Goal: Information Seeking & Learning: Learn about a topic

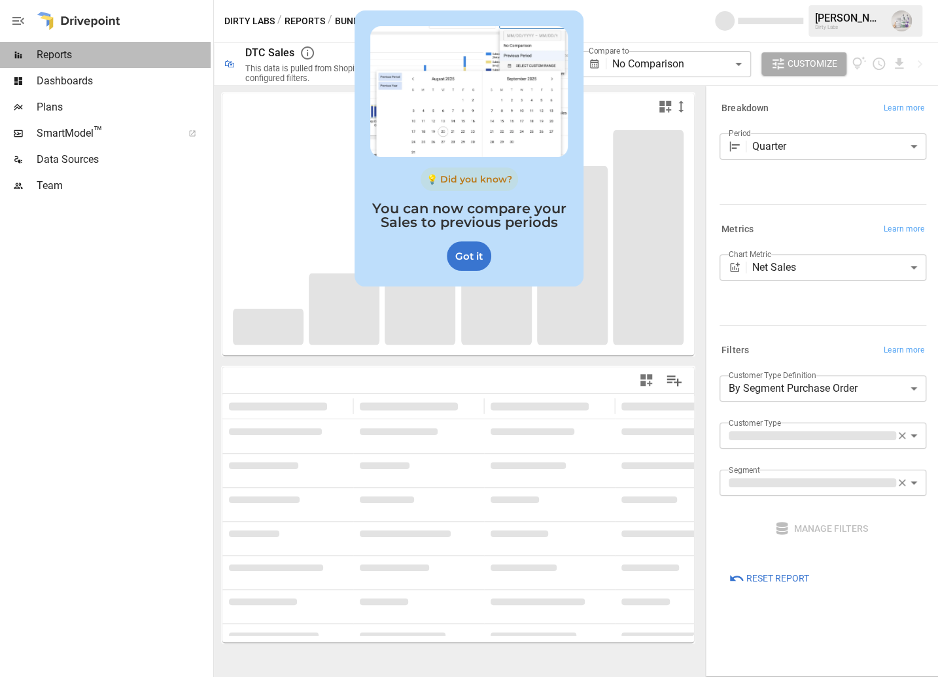
click at [65, 57] on span "Reports" at bounding box center [124, 55] width 174 height 16
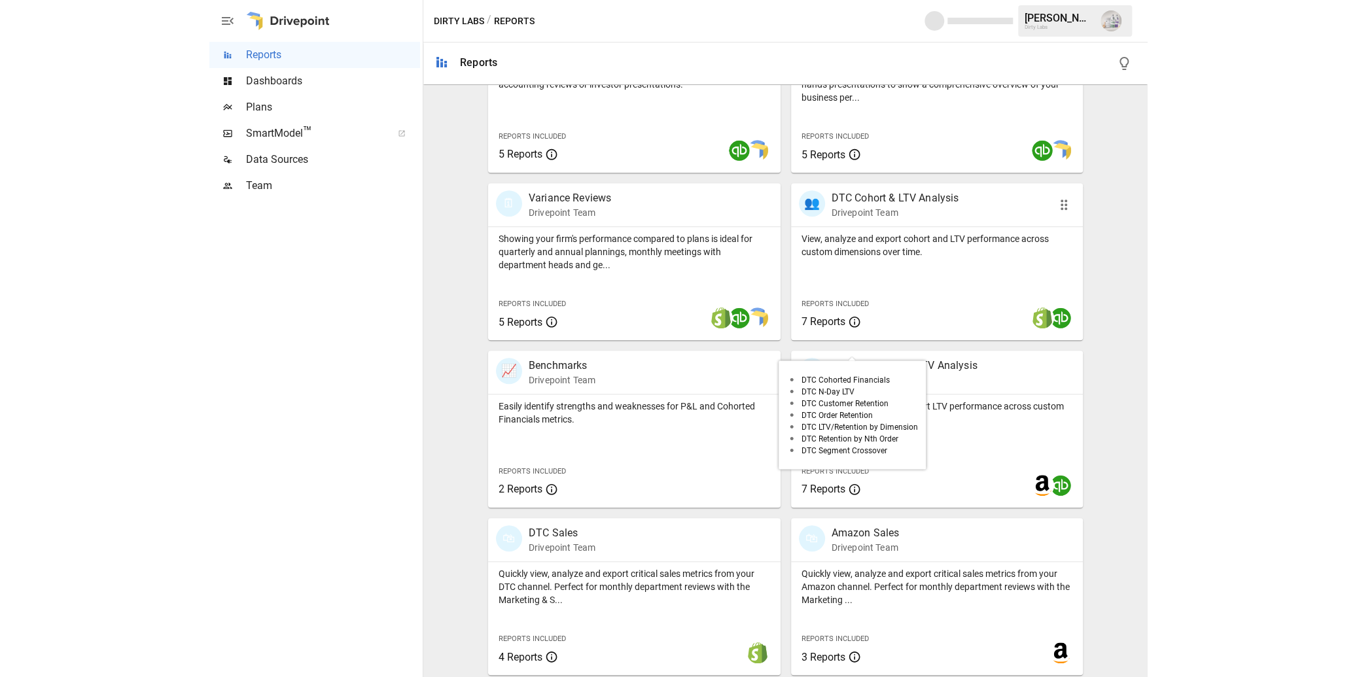
scroll to position [337, 0]
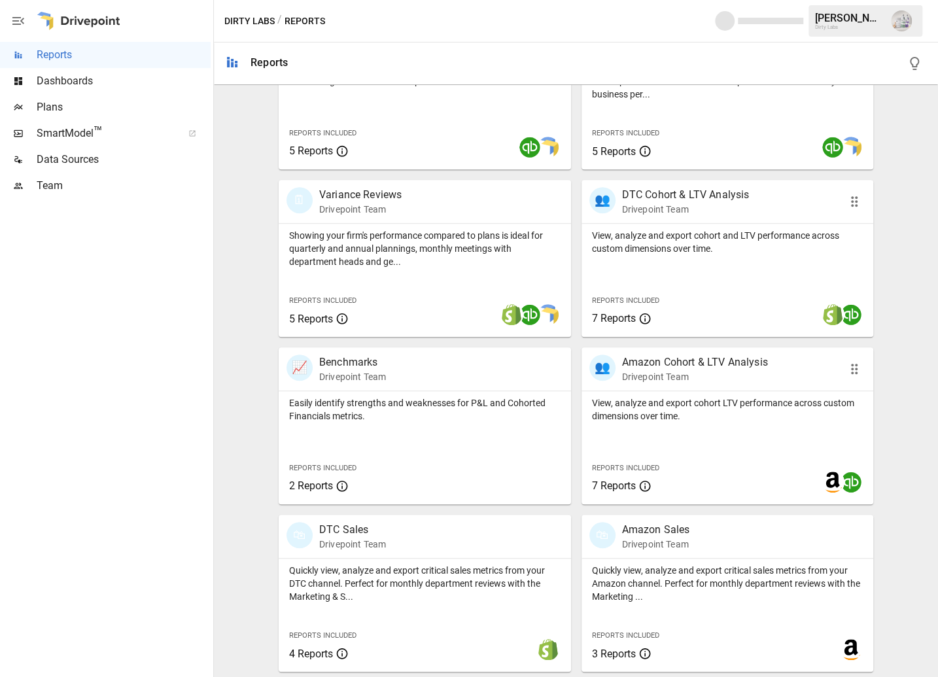
click at [718, 362] on p "Amazon Cohort & LTV Analysis" at bounding box center [695, 363] width 146 height 16
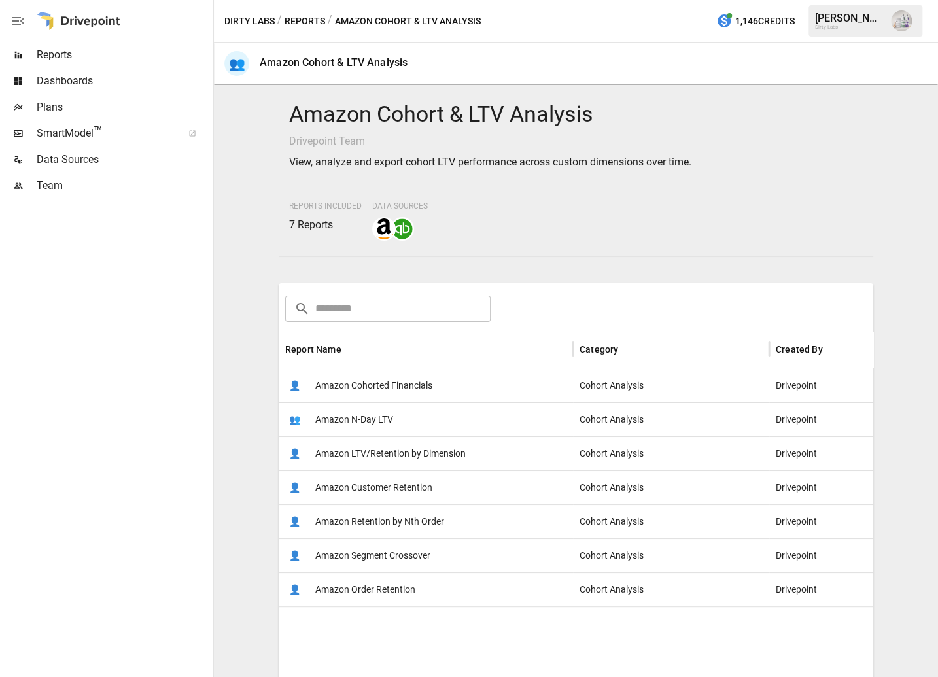
click at [380, 387] on span "Amazon Cohorted Financials" at bounding box center [373, 385] width 117 height 33
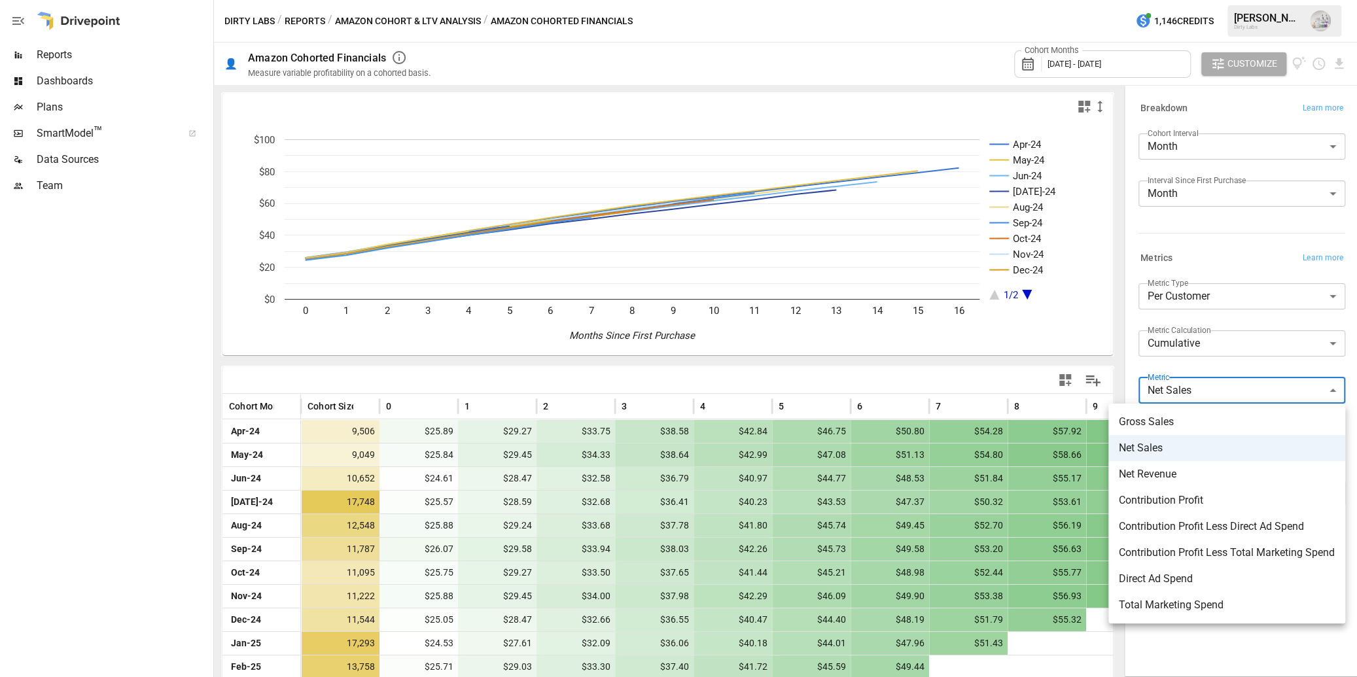
click at [937, 0] on body "Reports Dashboards Plans SmartModel ™ Data Sources Team Dirty Labs / Reports / …" at bounding box center [678, 0] width 1357 height 0
click at [937, 507] on span "Contribution Profit" at bounding box center [1227, 501] width 216 height 16
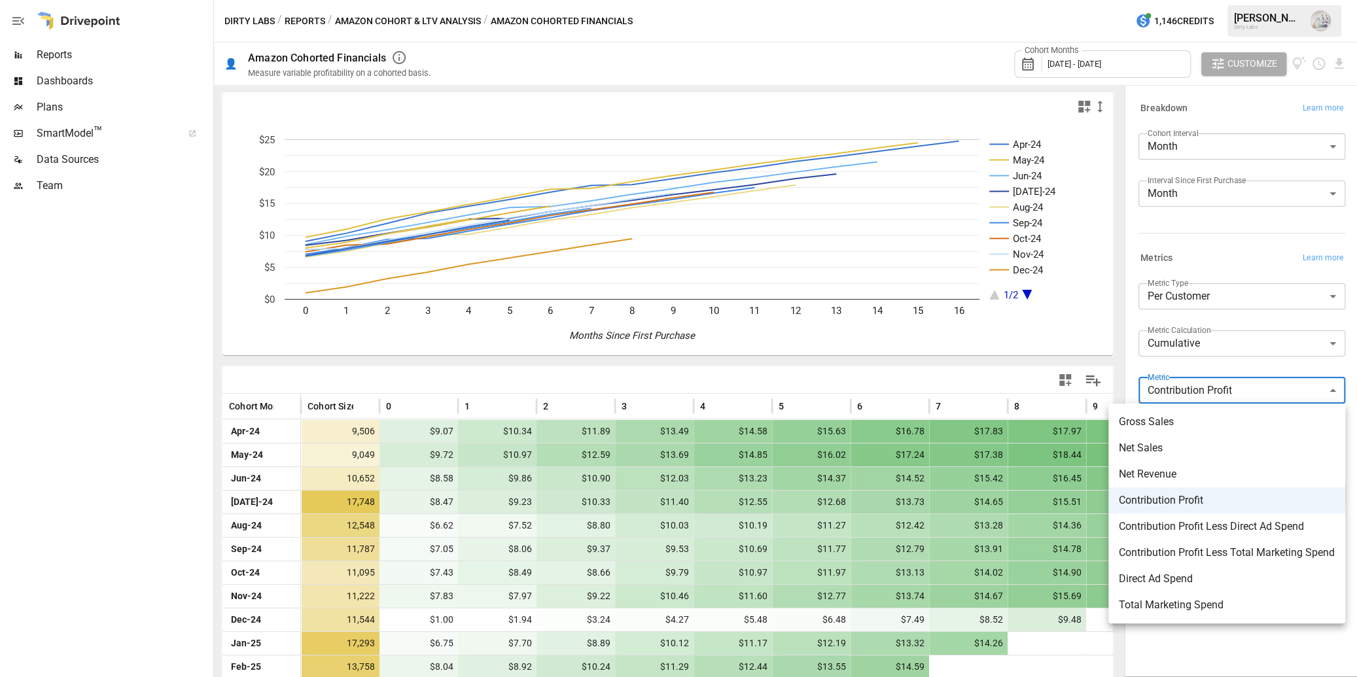
click at [937, 0] on body "Reports Dashboards Plans SmartModel ™ Data Sources Team Dirty Labs / Reports / …" at bounding box center [678, 0] width 1357 height 0
click at [180, 547] on div at bounding box center [678, 338] width 1357 height 677
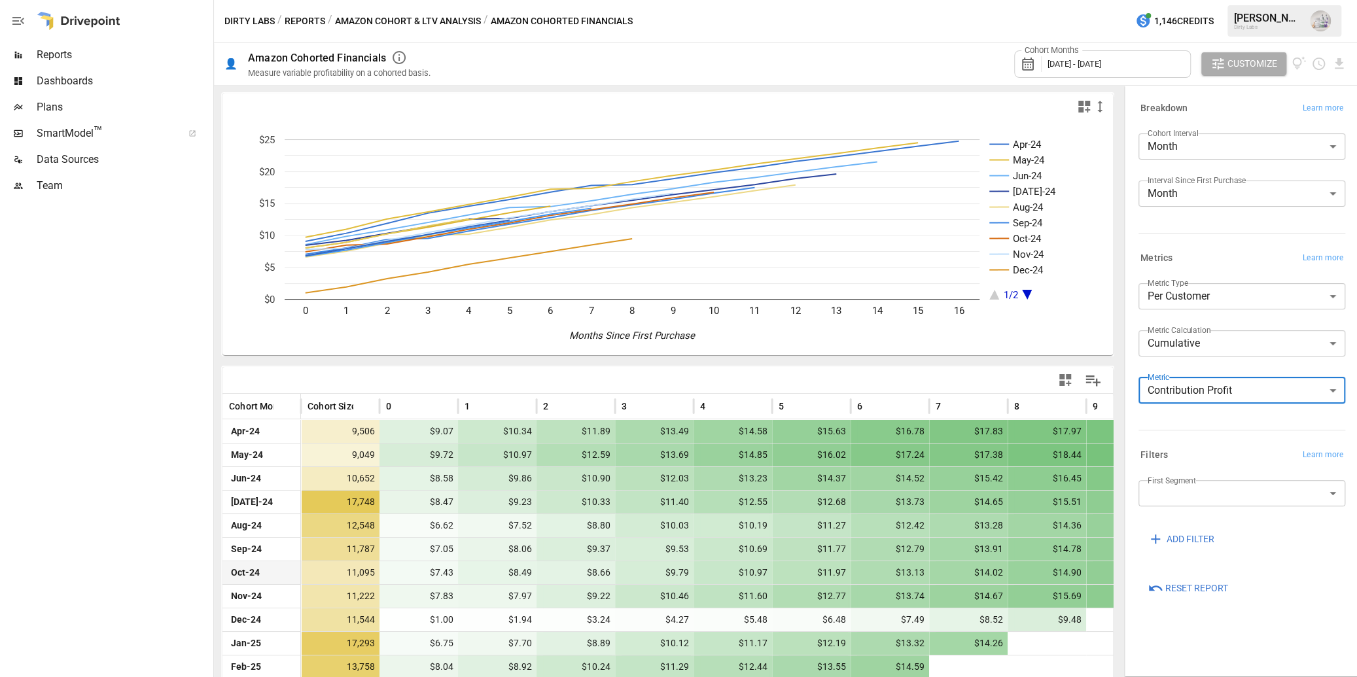
scroll to position [56, 0]
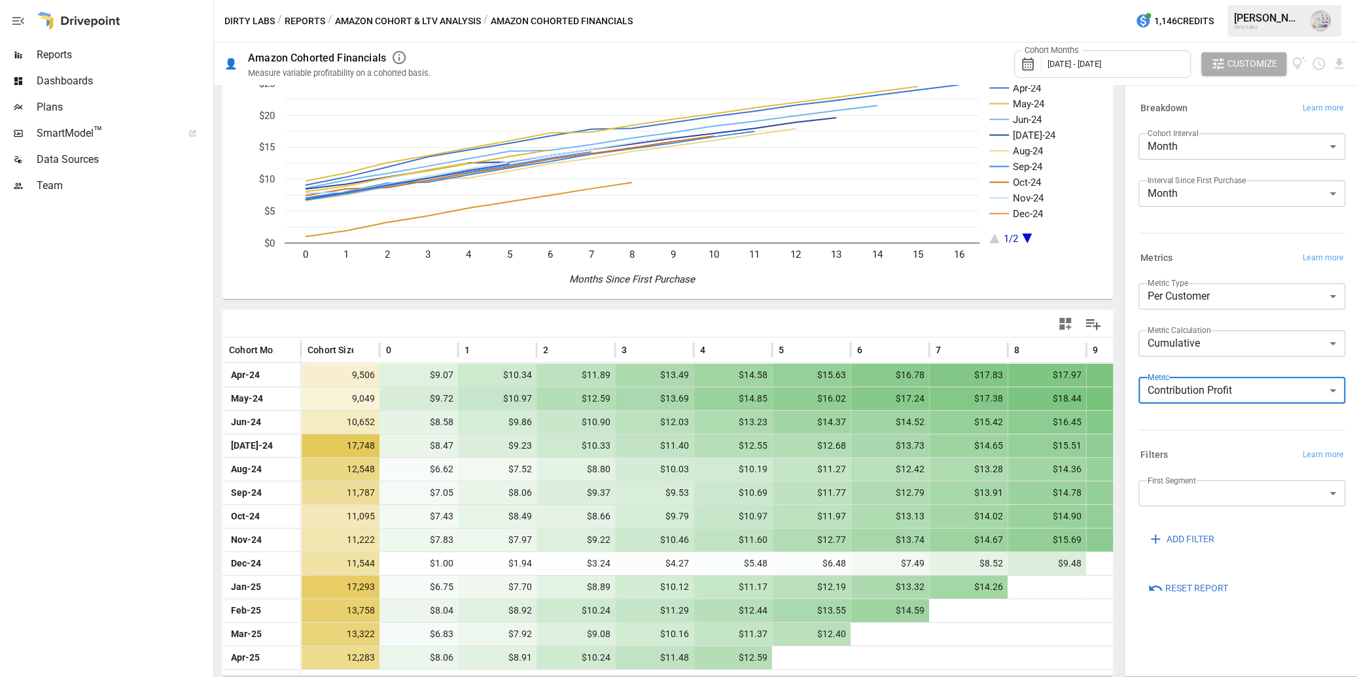
click at [937, 0] on body "Reports Dashboards Plans SmartModel ™ Data Sources Team Dirty Labs / Reports / …" at bounding box center [678, 0] width 1357 height 0
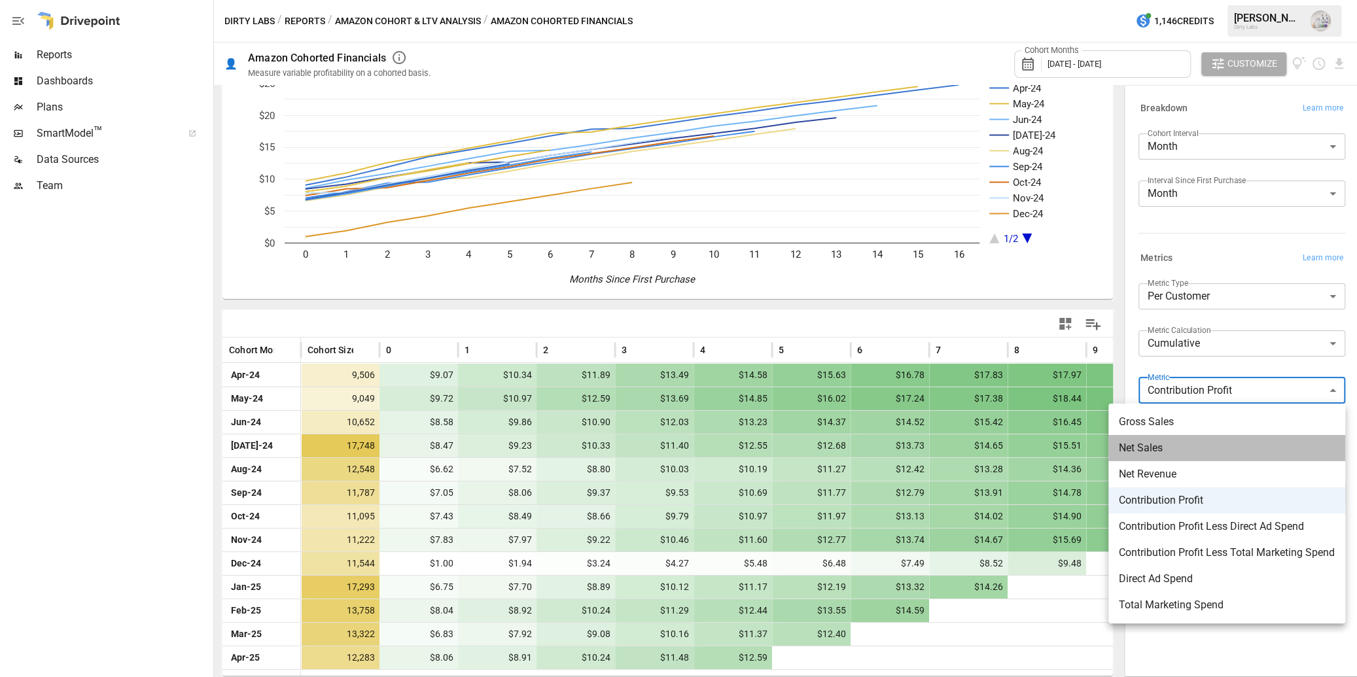
click at [937, 447] on span "Net Sales" at bounding box center [1227, 448] width 216 height 16
type input "*********"
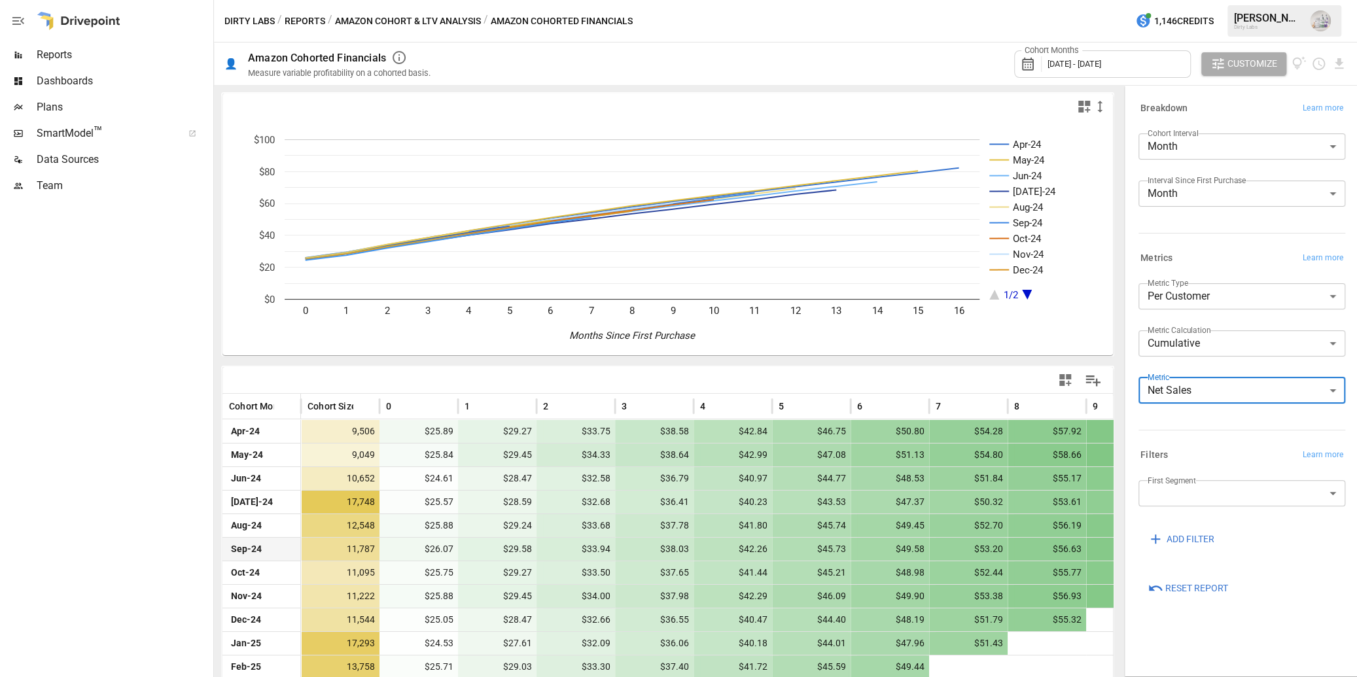
scroll to position [56, 0]
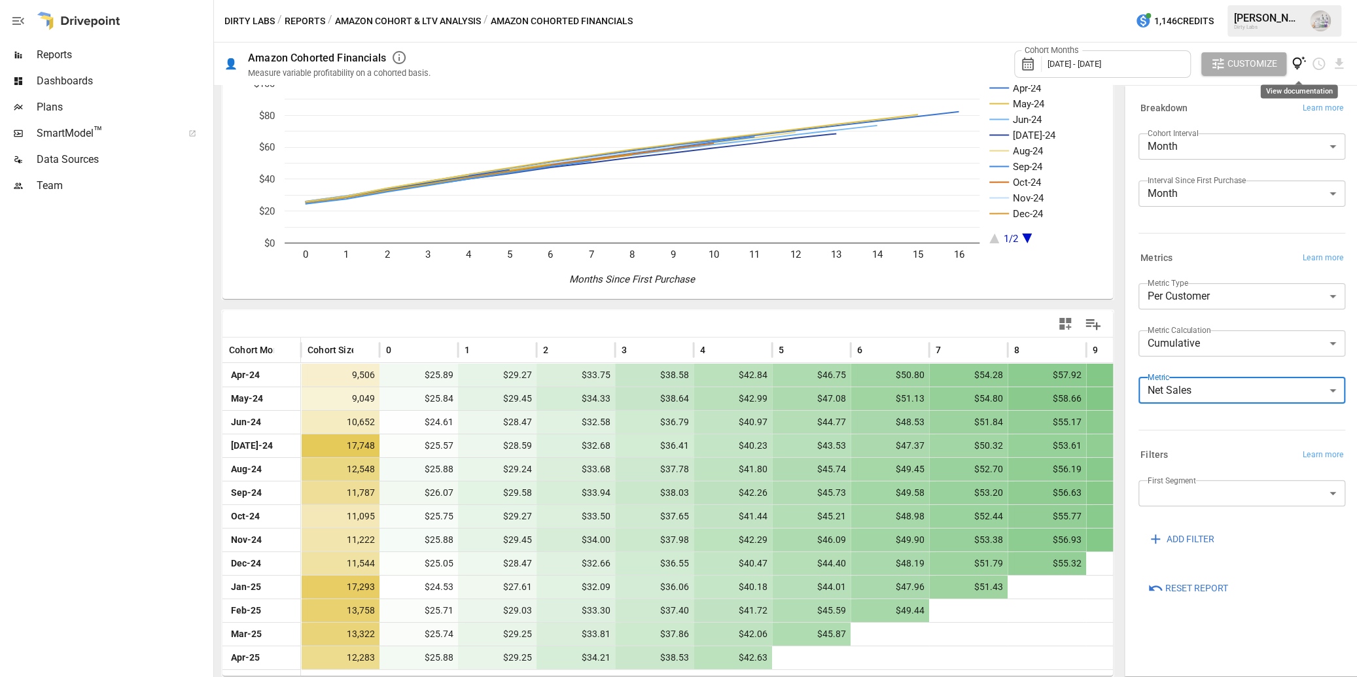
click at [937, 60] on icon "View documentation" at bounding box center [1298, 63] width 15 height 15
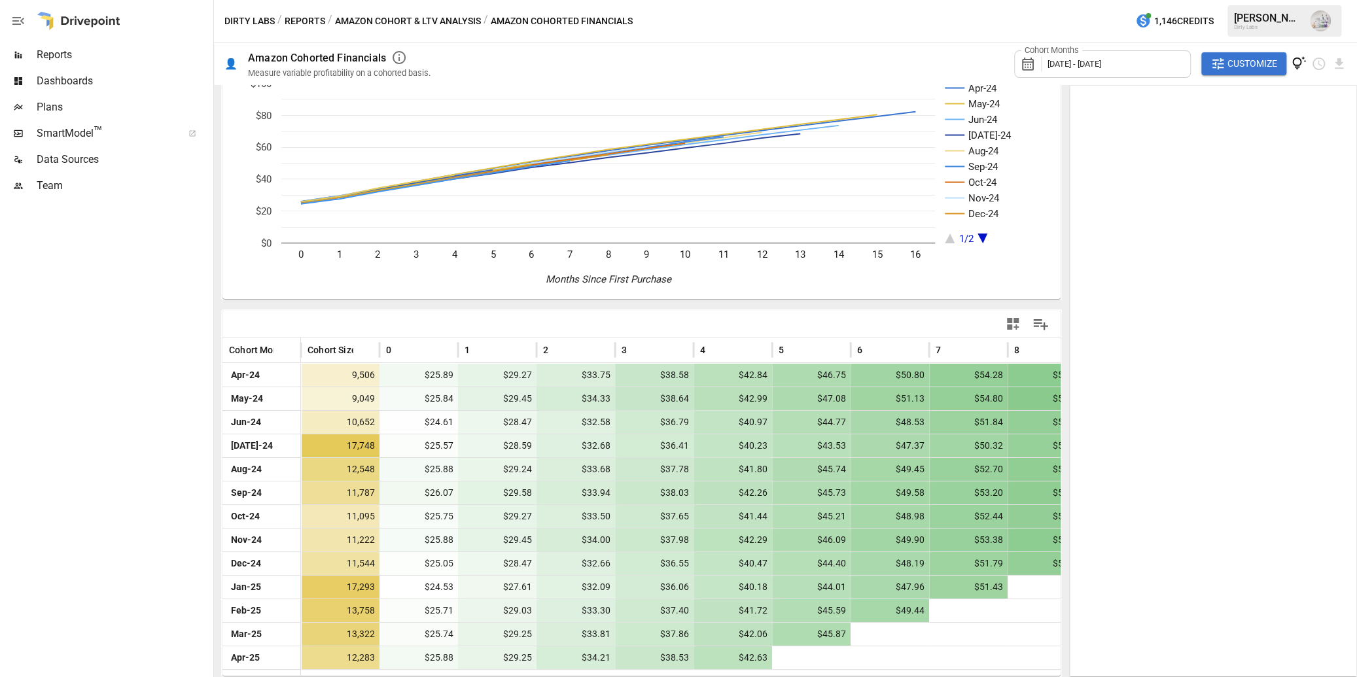
click at [347, 23] on button "Amazon Cohort & LTV Analysis" at bounding box center [408, 21] width 146 height 16
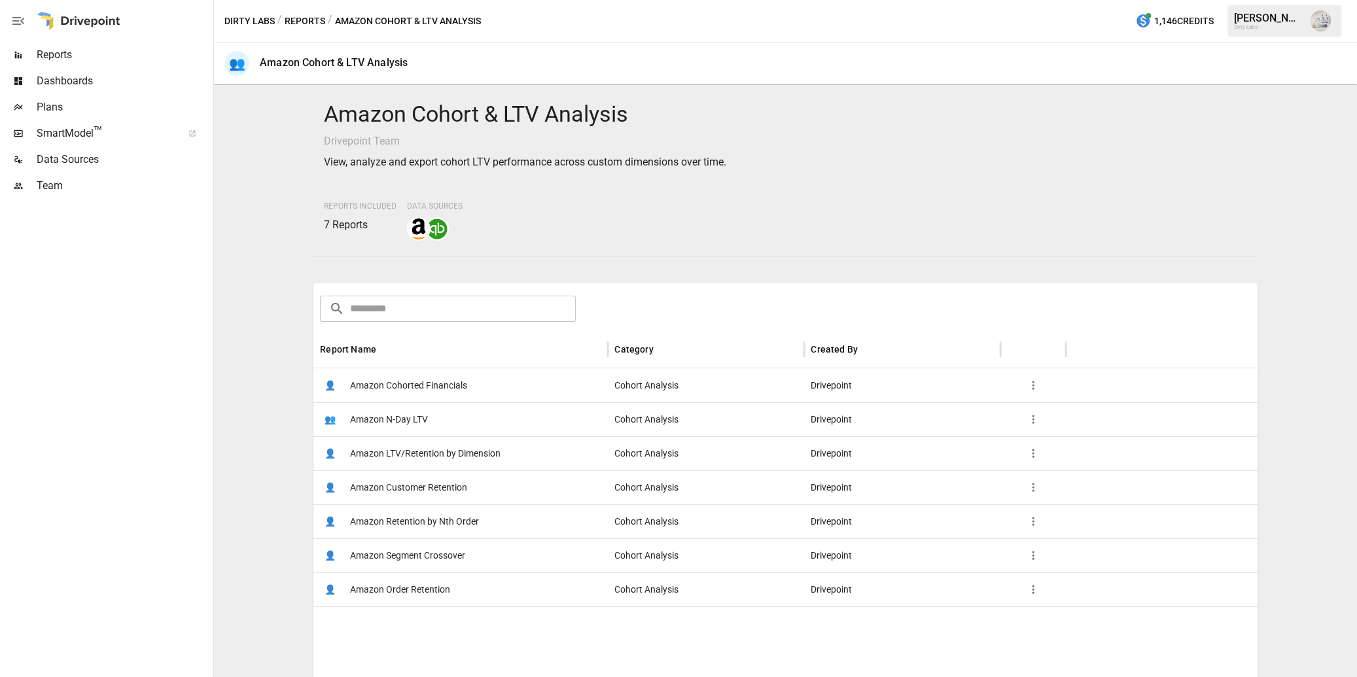
click at [318, 20] on button "Reports" at bounding box center [305, 21] width 41 height 16
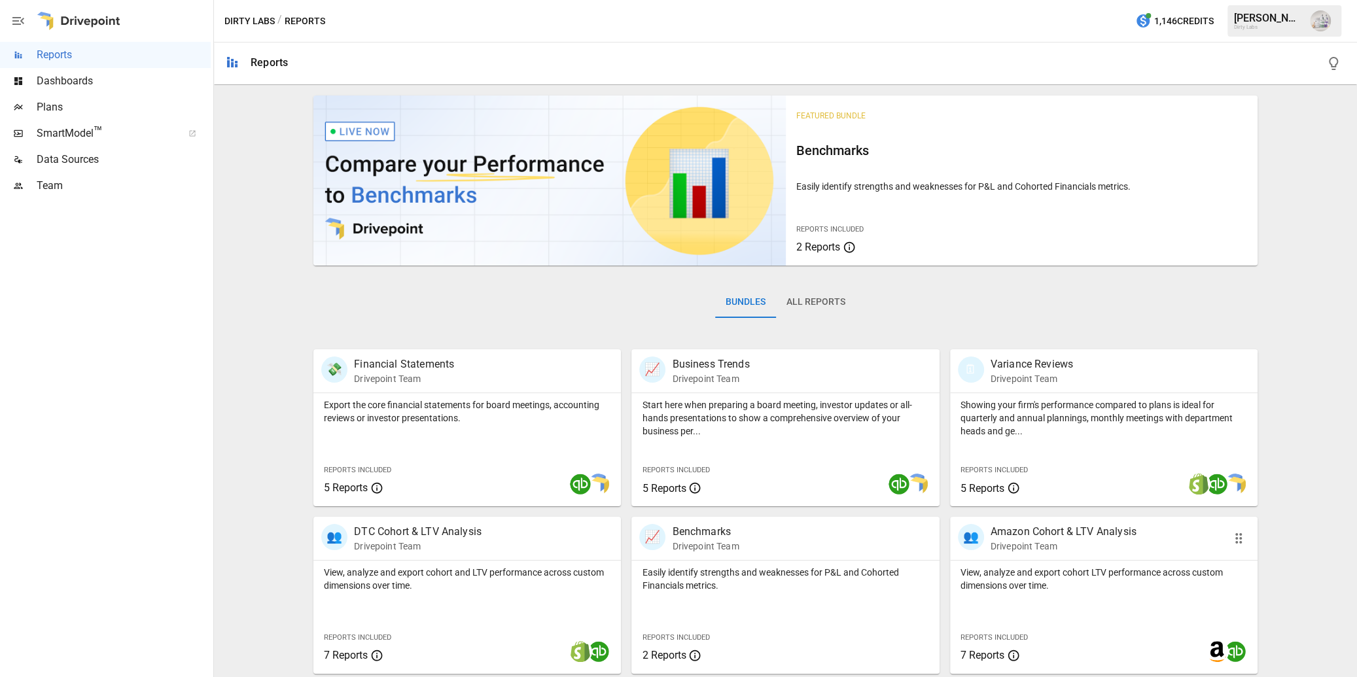
click at [937, 529] on p "Amazon Cohort & LTV Analysis" at bounding box center [1063, 532] width 146 height 16
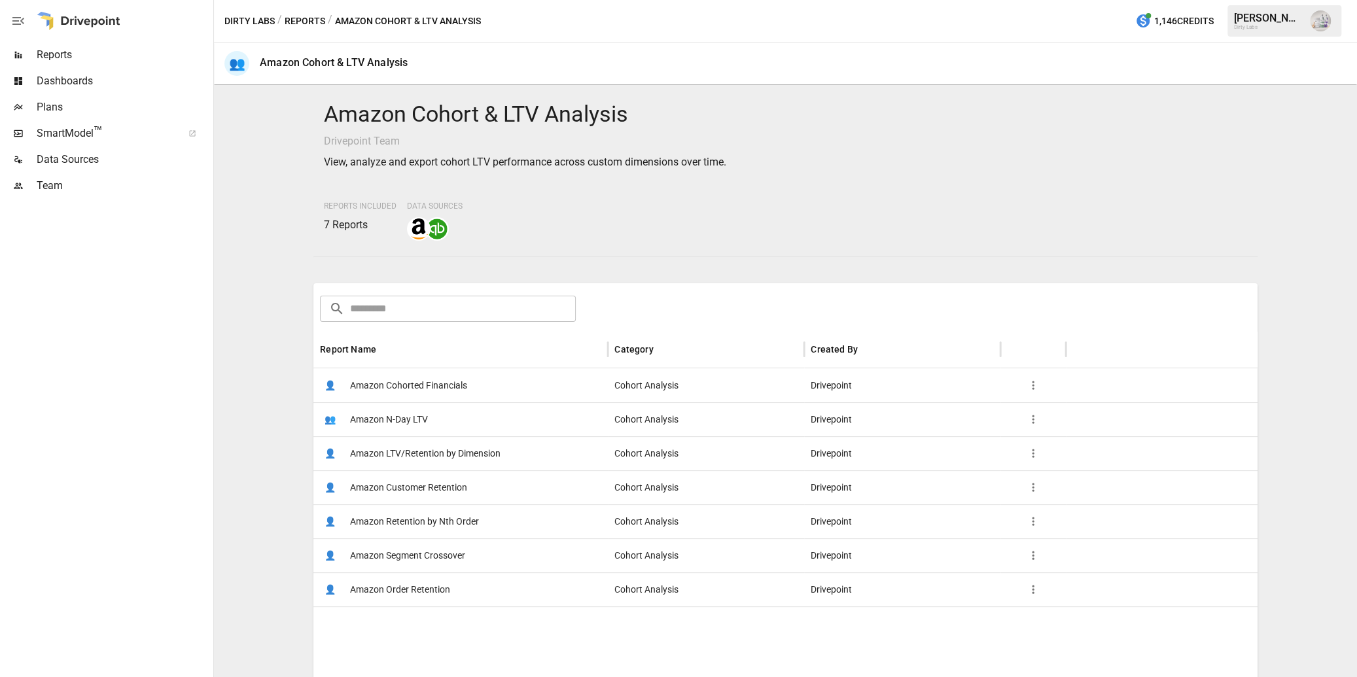
click at [406, 486] on span "Amazon Customer Retention" at bounding box center [408, 487] width 117 height 33
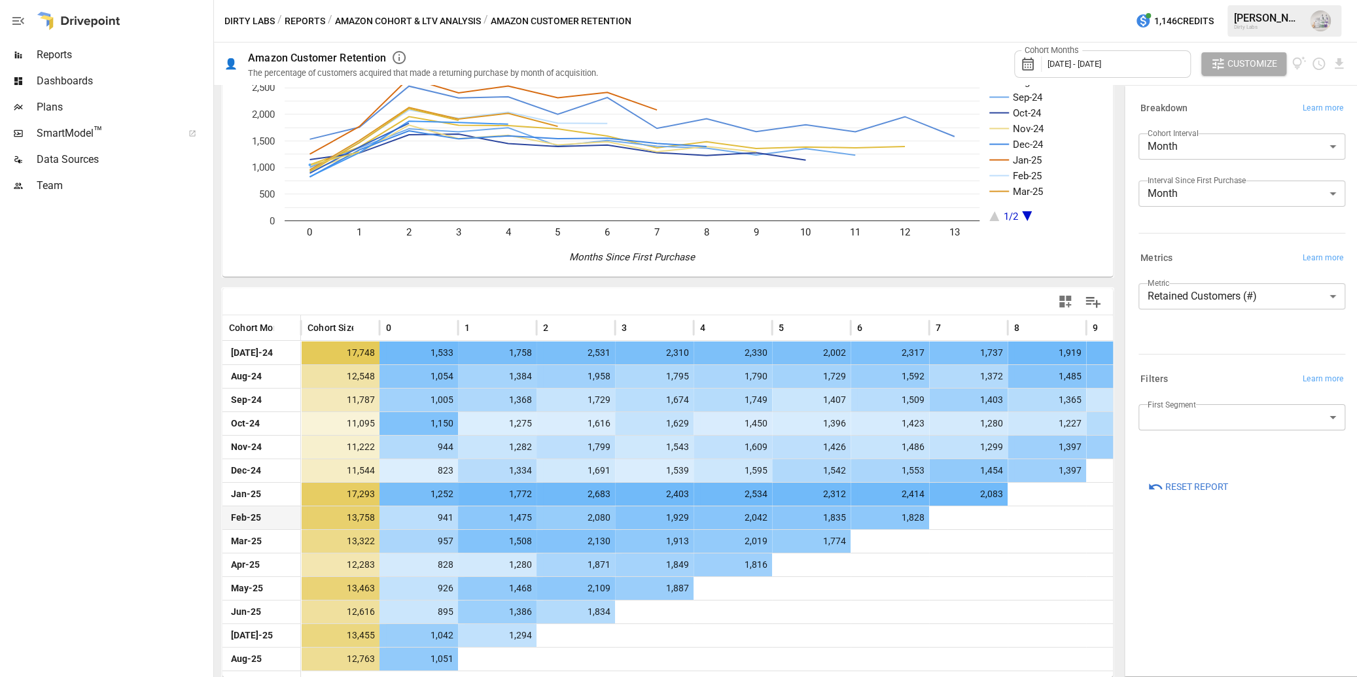
scroll to position [80, 0]
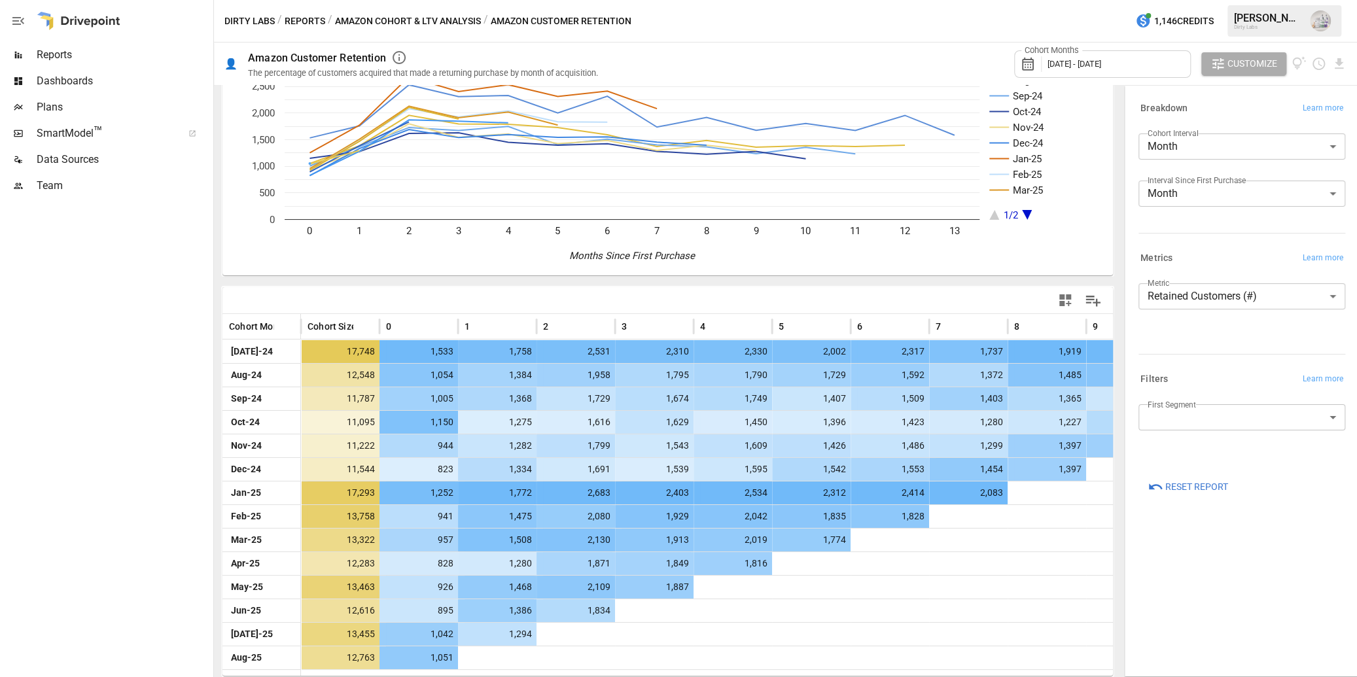
click at [937, 0] on body "Reports Dashboards Plans SmartModel ™ Data Sources Team Dirty Labs / Reports / …" at bounding box center [678, 0] width 1357 height 0
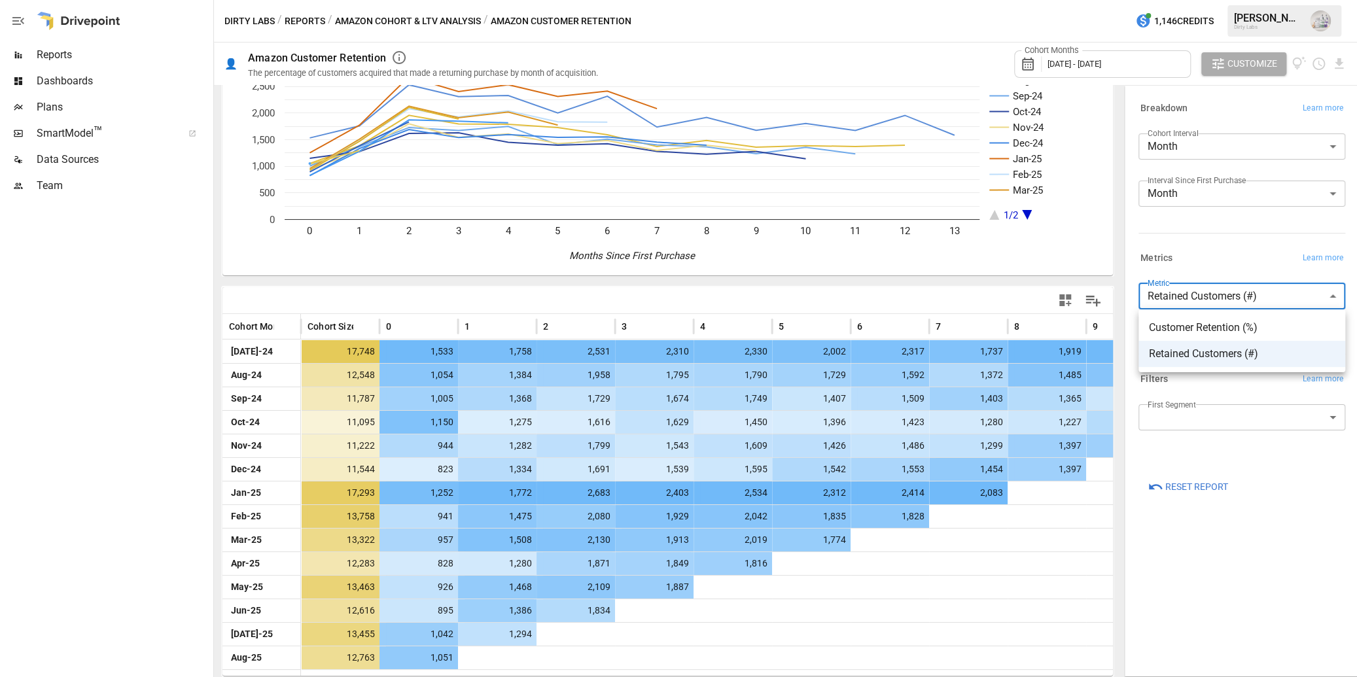
click at [937, 332] on span "Customer Retention (%)" at bounding box center [1242, 328] width 186 height 16
type input "**********"
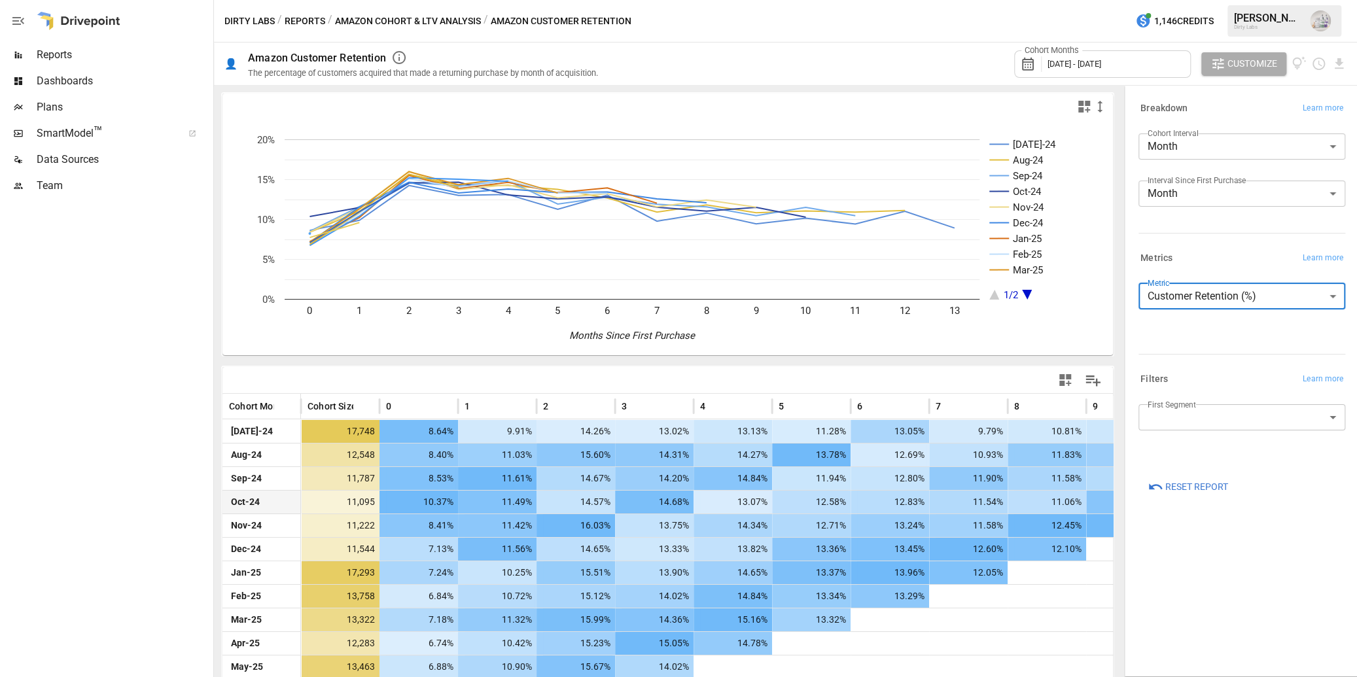
scroll to position [80, 0]
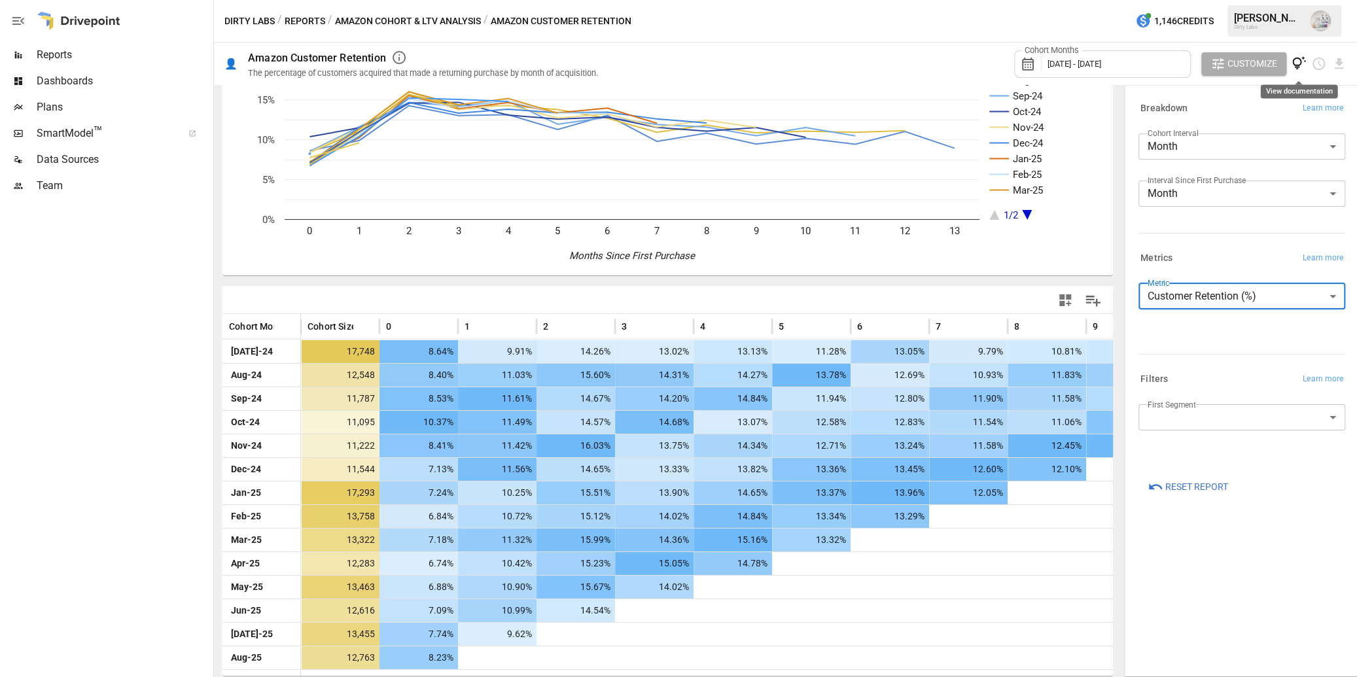
click at [937, 63] on icon "View documentation" at bounding box center [1299, 63] width 14 height 14
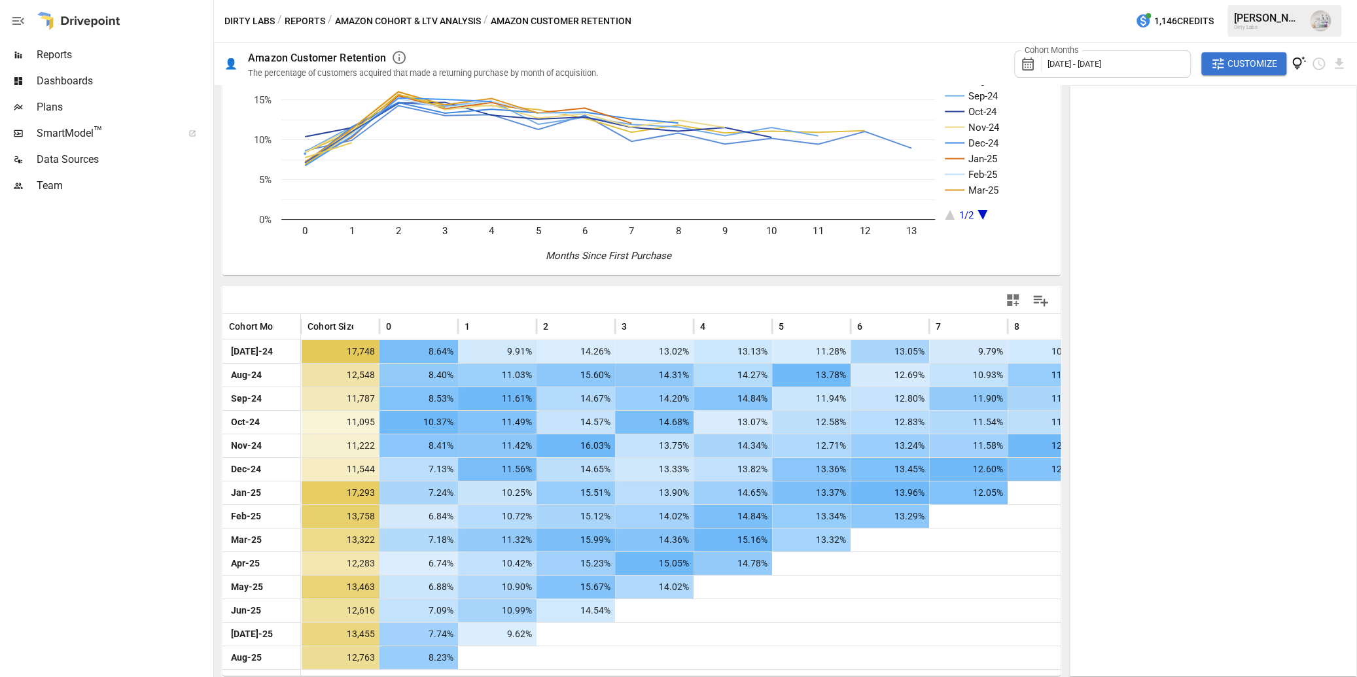
click at [937, 118] on icon "[DATE]-24 Aug-24 Sep-24 Oct-24 Nov-24 Dec-24 Jan-25 Feb-25 Mar-25 1/2 0 1 2 3 4…" at bounding box center [641, 157] width 838 height 235
click at [937, 116] on div "[DATE]-24 Aug-24 Sep-24 Oct-24 Nov-24 Dec-24 Jan-25 Feb-25 Mar-25 1/2 0 1 2 3 4…" at bounding box center [641, 381] width 855 height 592
click at [908, 56] on div "Cohort Months [DATE] - [DATE] Customize" at bounding box center [980, 64] width 733 height 43
drag, startPoint x: 1299, startPoint y: 62, endPoint x: 1300, endPoint y: 69, distance: 7.3
click at [937, 62] on icon "View documentation" at bounding box center [1298, 63] width 15 height 15
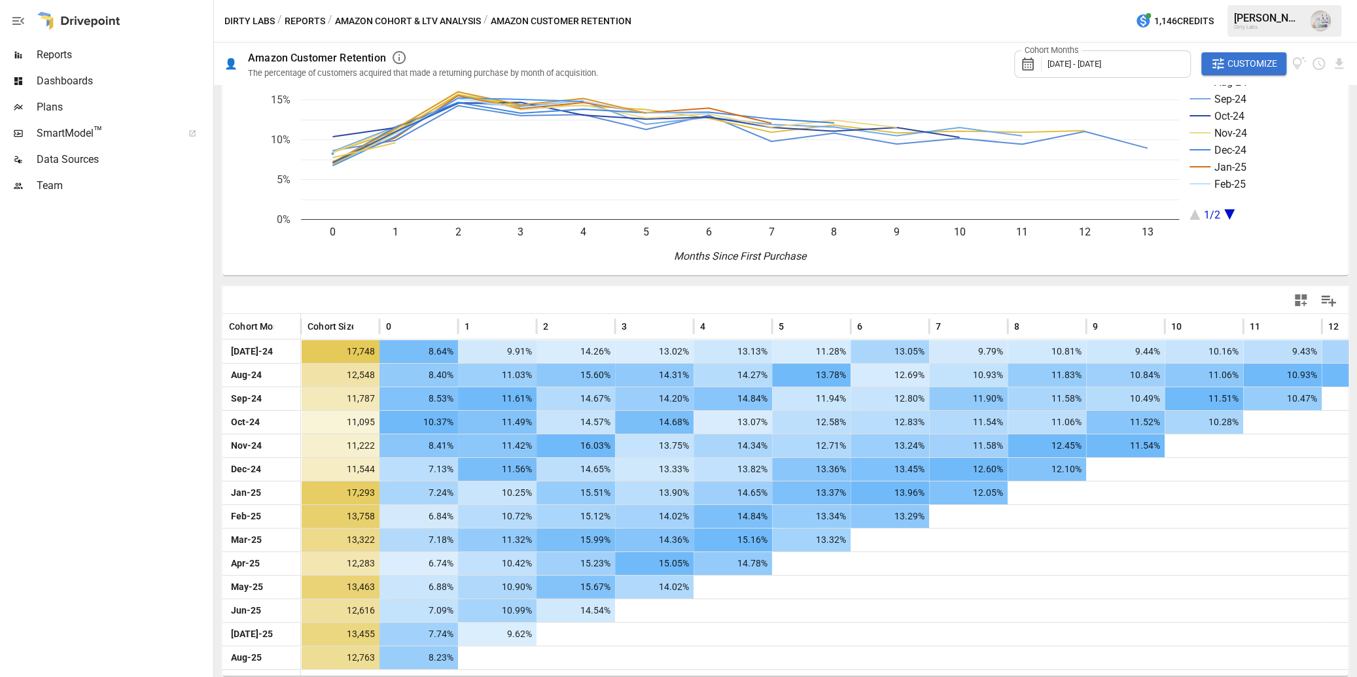
click at [937, 62] on span "Customize" at bounding box center [1252, 64] width 50 height 16
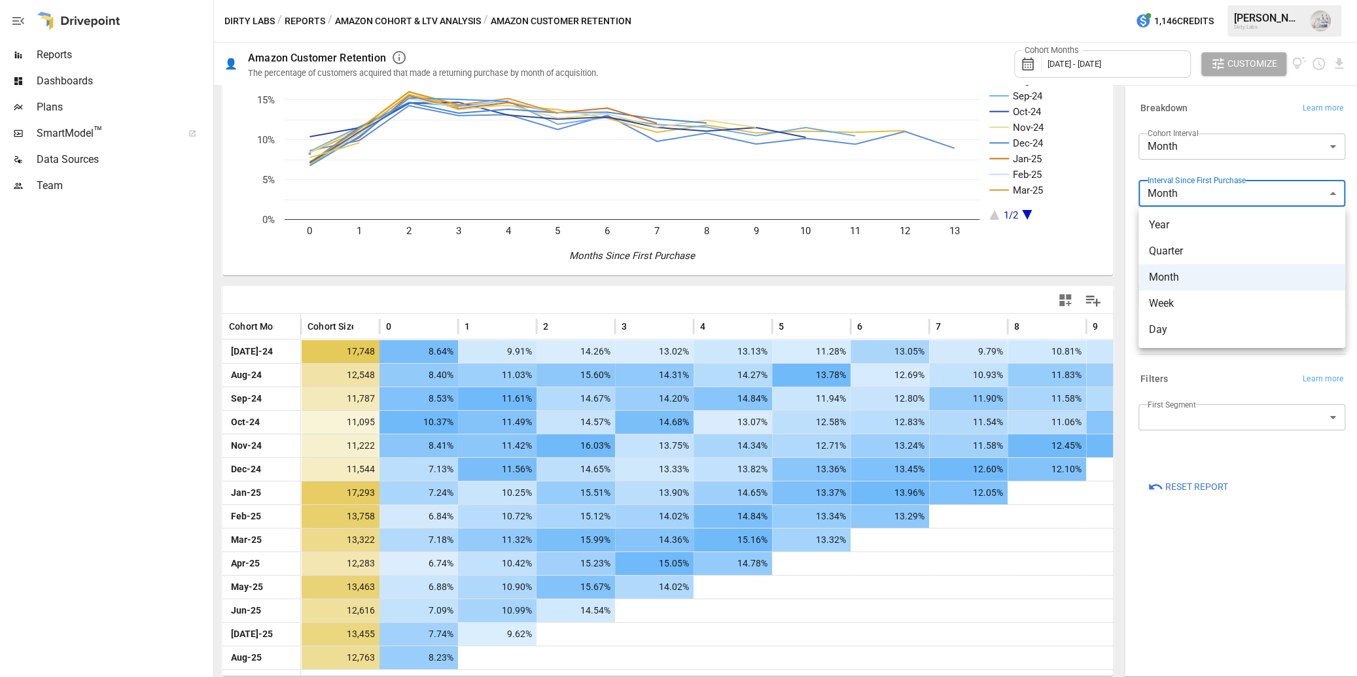
click at [937, 0] on body "Reports Dashboards Plans SmartModel ™ Data Sources Team Dirty Labs / Reports / …" at bounding box center [678, 0] width 1357 height 0
click at [937, 300] on span "Week" at bounding box center [1242, 304] width 186 height 16
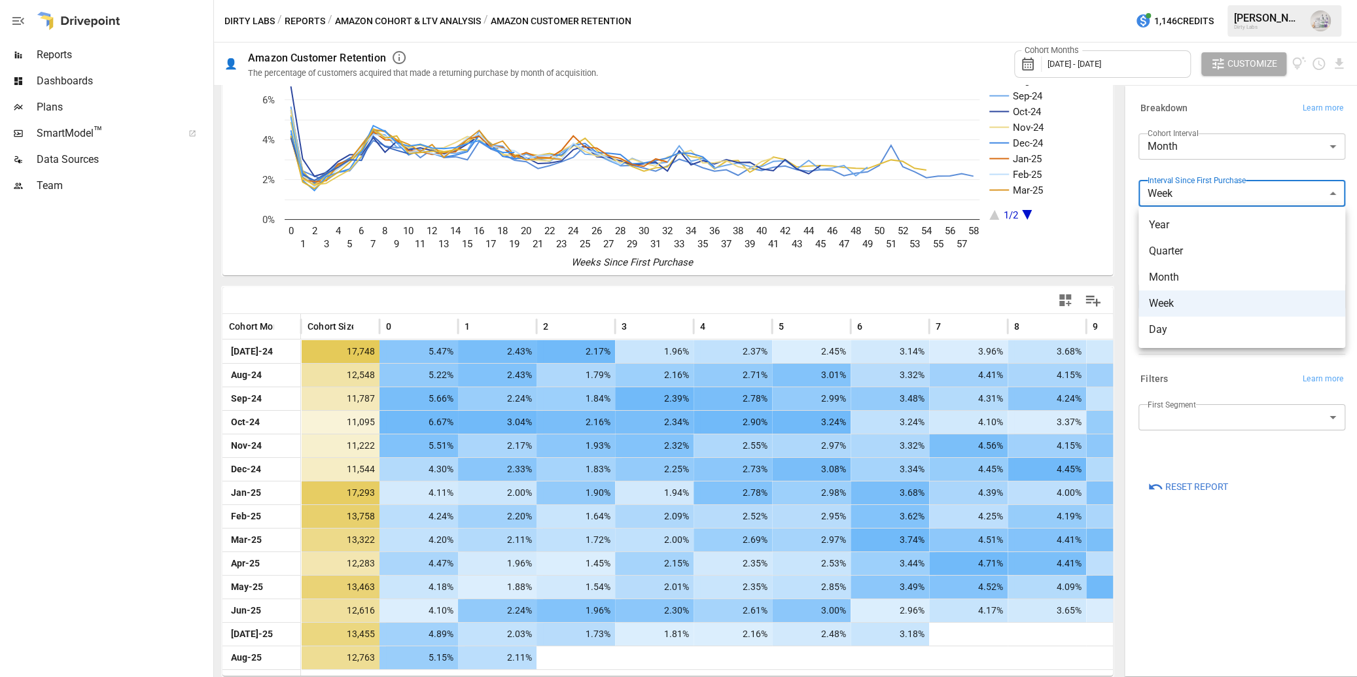
click at [937, 0] on body "Reports Dashboards Plans SmartModel ™ Data Sources Team Dirty Labs / Reports / …" at bounding box center [678, 0] width 1357 height 0
click at [937, 277] on span "Month" at bounding box center [1242, 277] width 186 height 16
type input "*****"
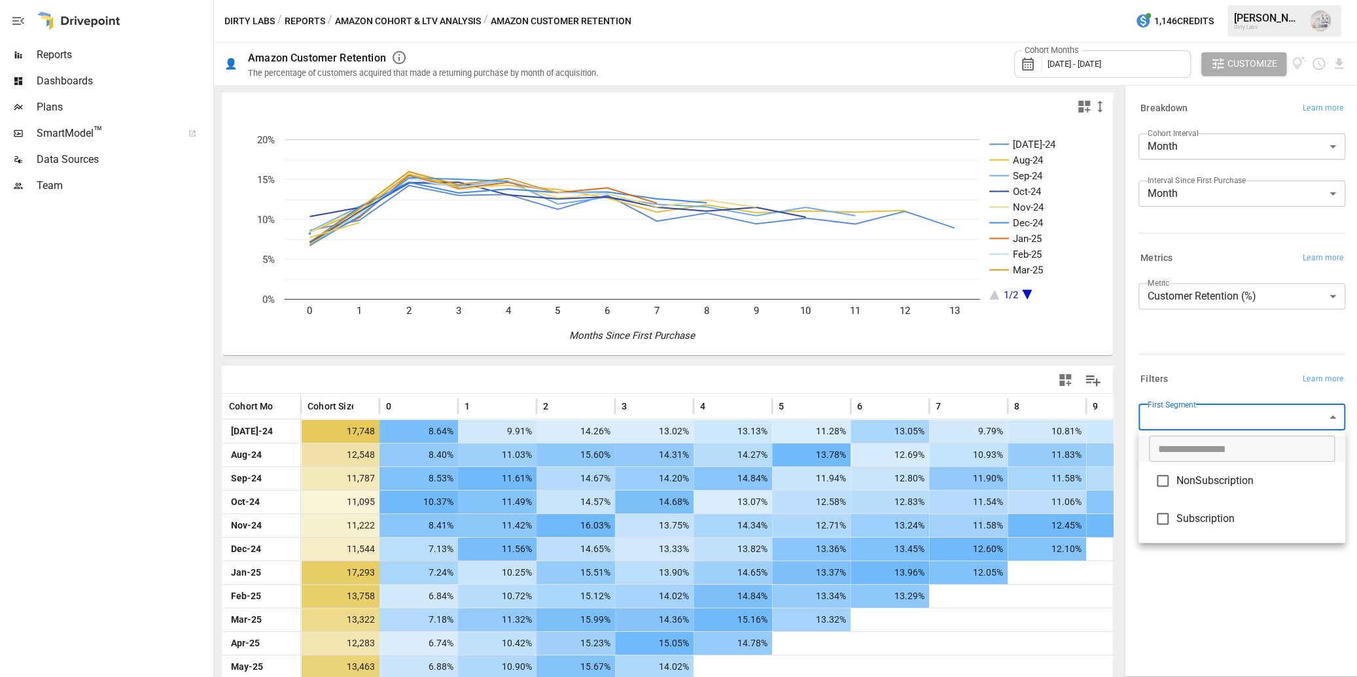
click at [937, 0] on body "Reports Dashboards Plans SmartModel ™ Data Sources Team Dirty Labs / Reports / …" at bounding box center [678, 0] width 1357 height 0
type input "**********"
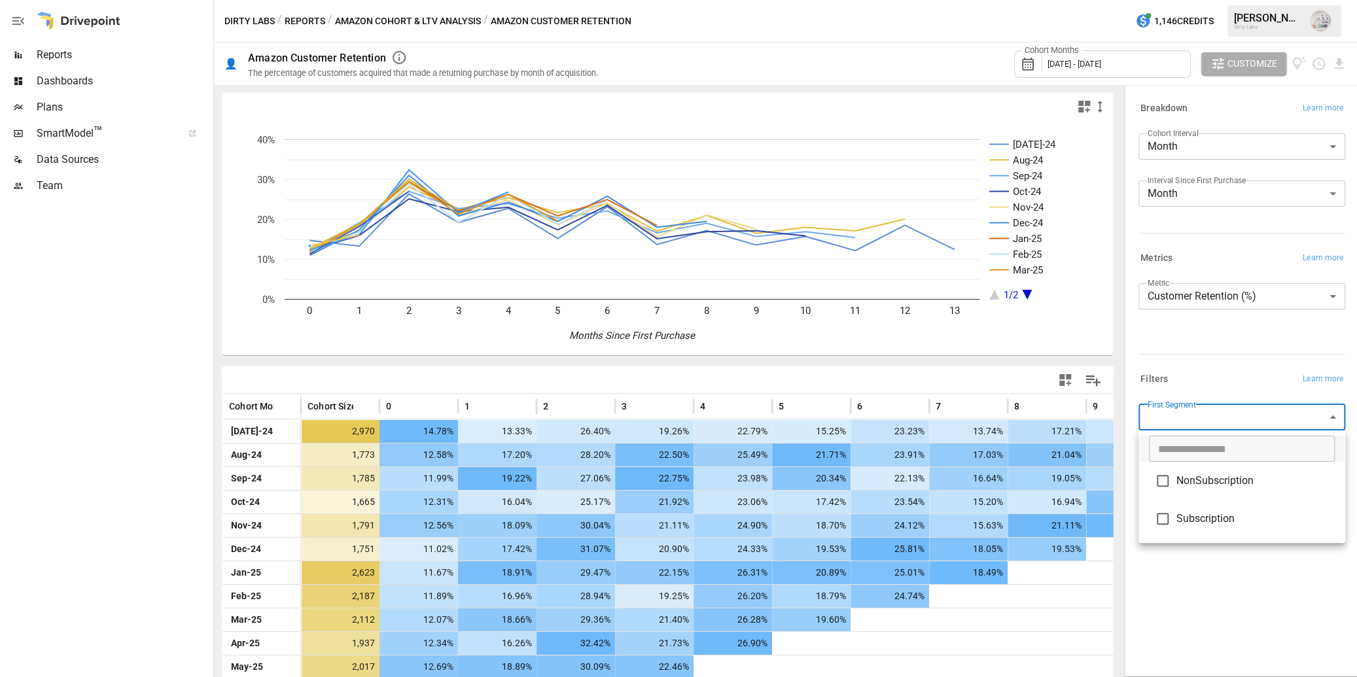
type input "**********"
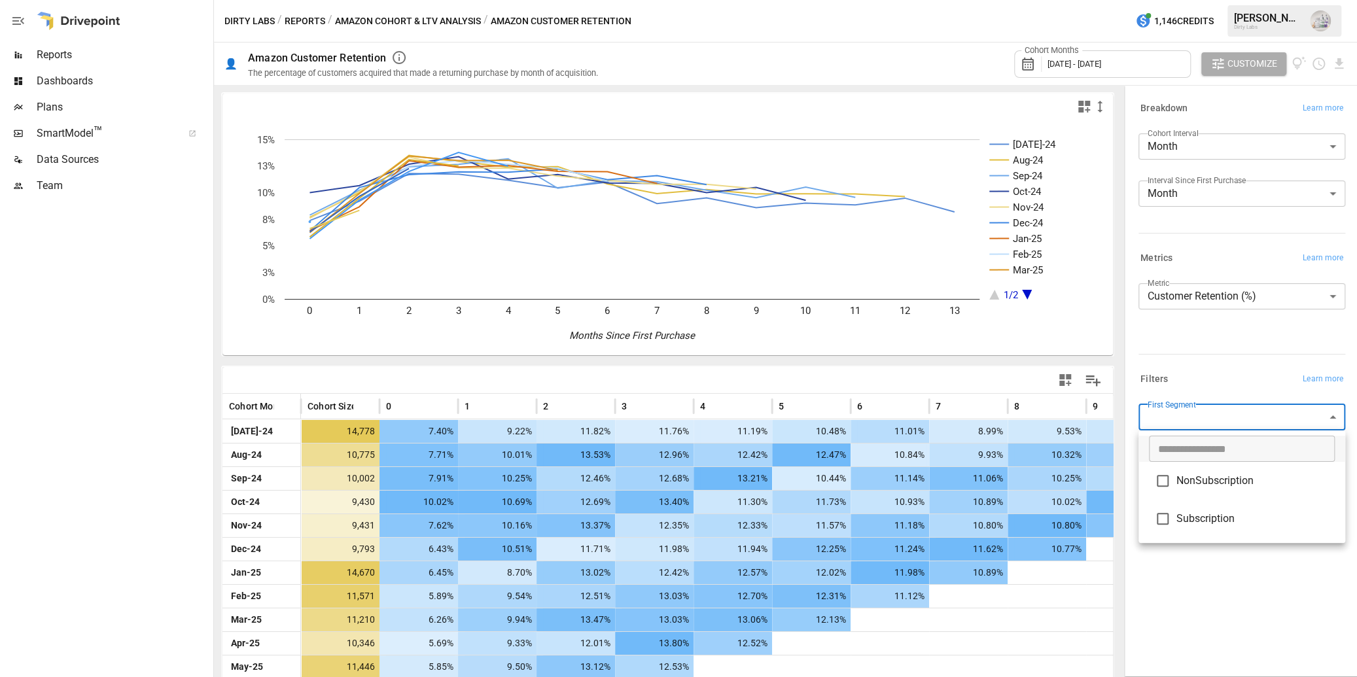
click at [937, 577] on div at bounding box center [678, 338] width 1357 height 677
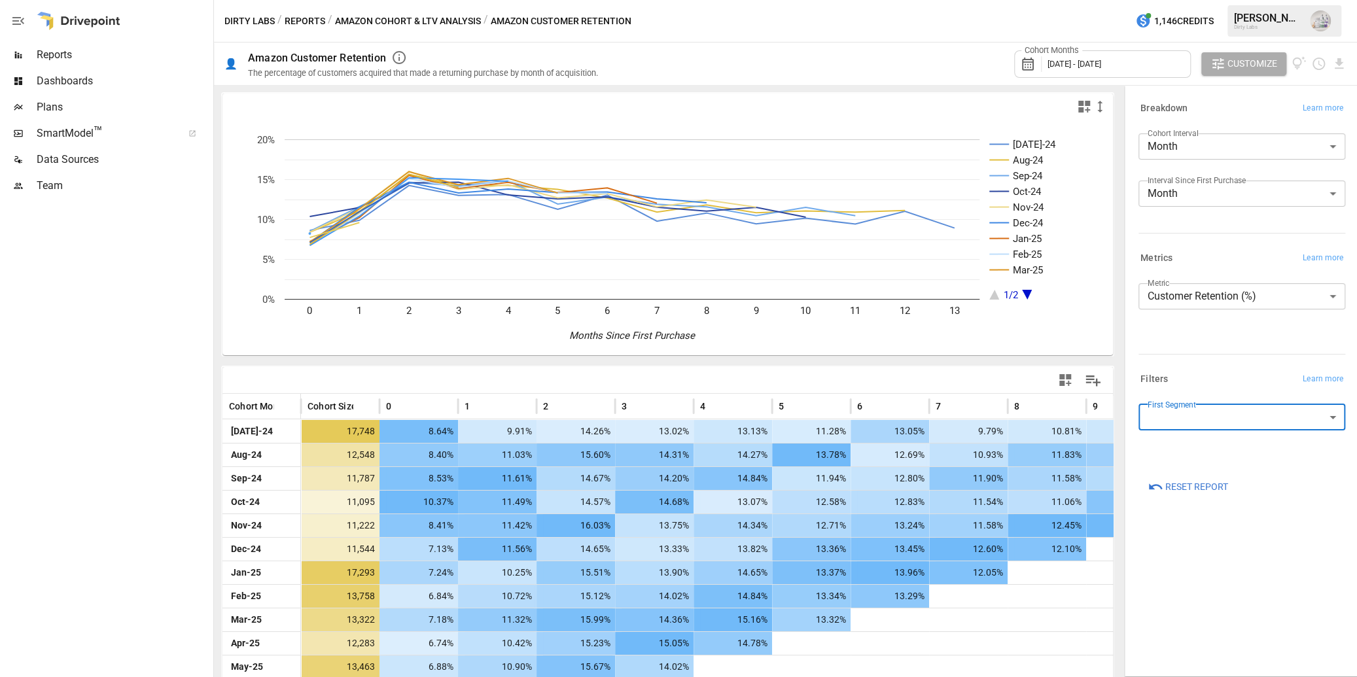
click at [937, 0] on body "Reports Dashboards Plans SmartModel ™ Data Sources Team Dirty Labs / Reports / …" at bounding box center [678, 0] width 1357 height 0
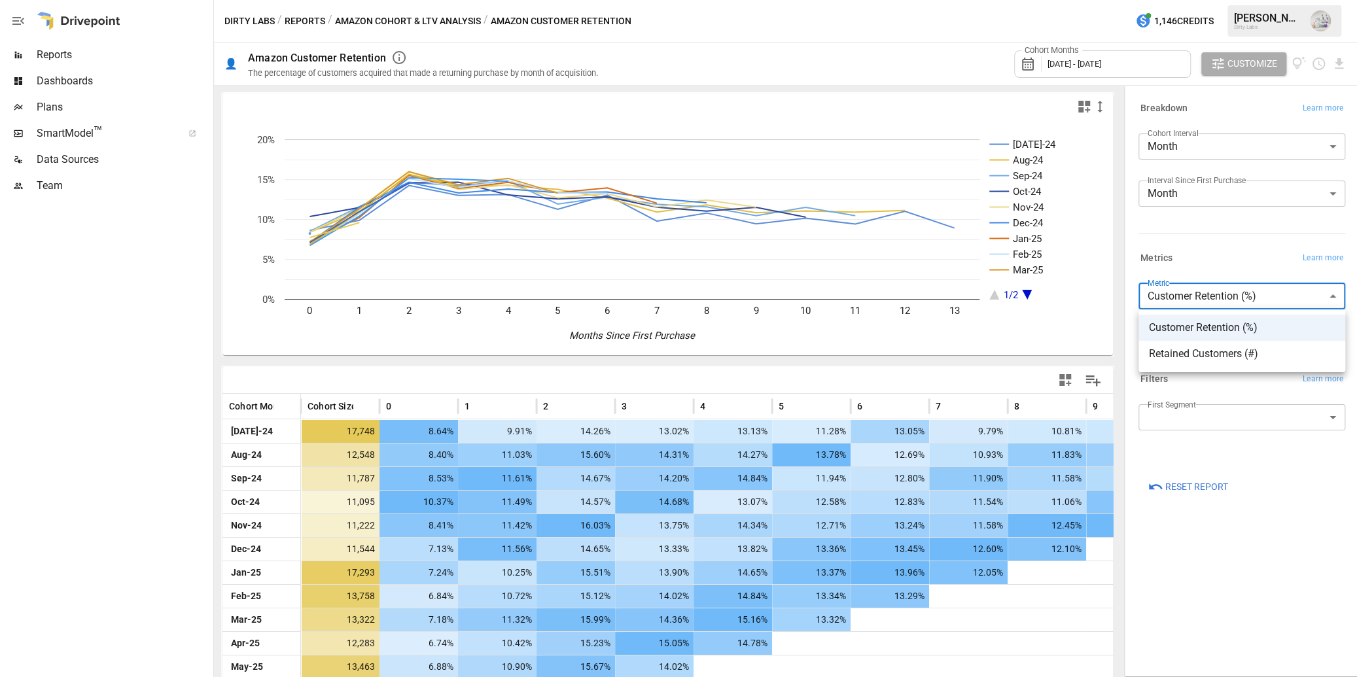
click at [937, 218] on div at bounding box center [678, 338] width 1357 height 677
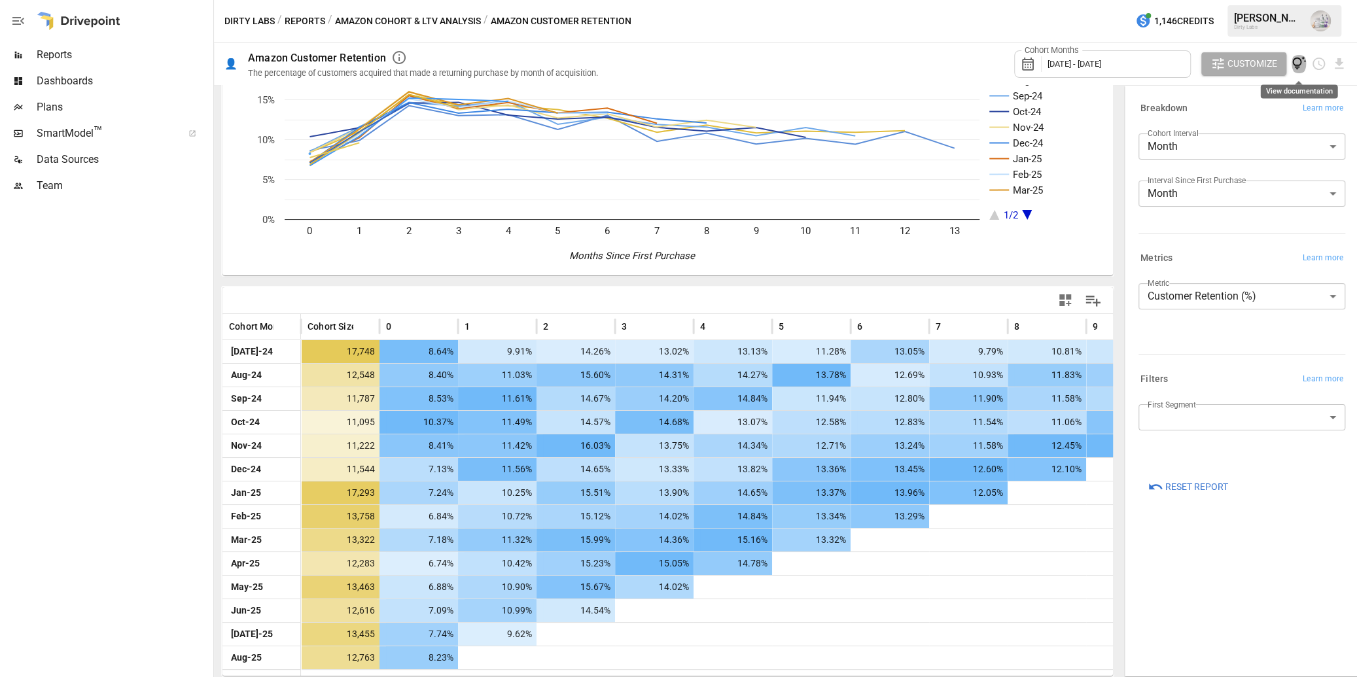
click at [937, 64] on icon "View documentation" at bounding box center [1298, 63] width 15 height 15
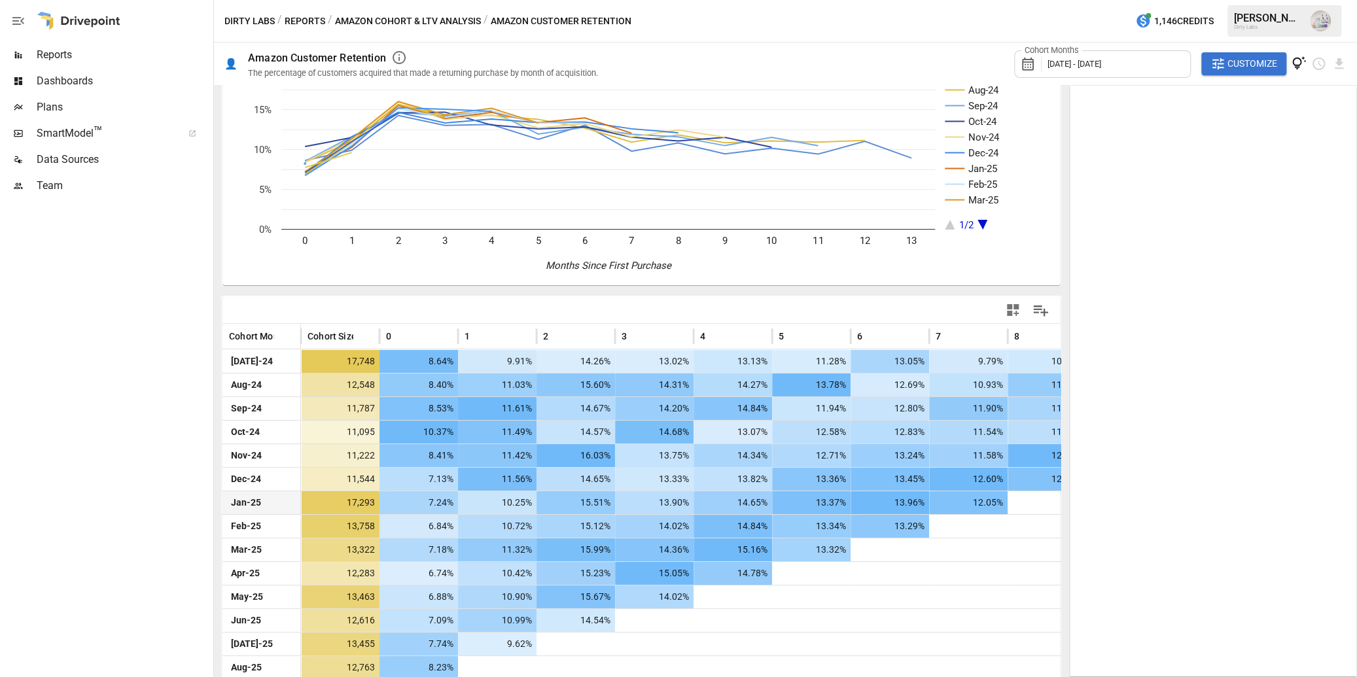
scroll to position [80, 0]
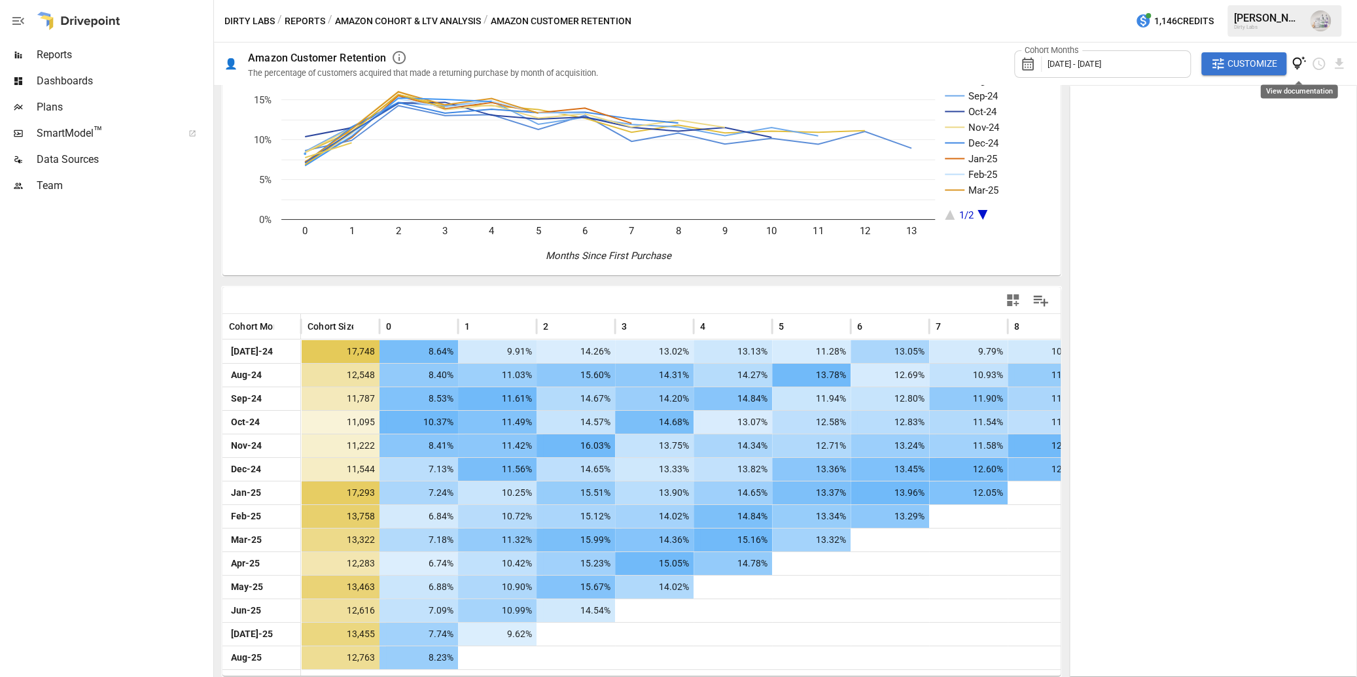
drag, startPoint x: 1300, startPoint y: 60, endPoint x: 1309, endPoint y: 93, distance: 34.1
click at [937, 61] on icon "View documentation" at bounding box center [1299, 63] width 14 height 14
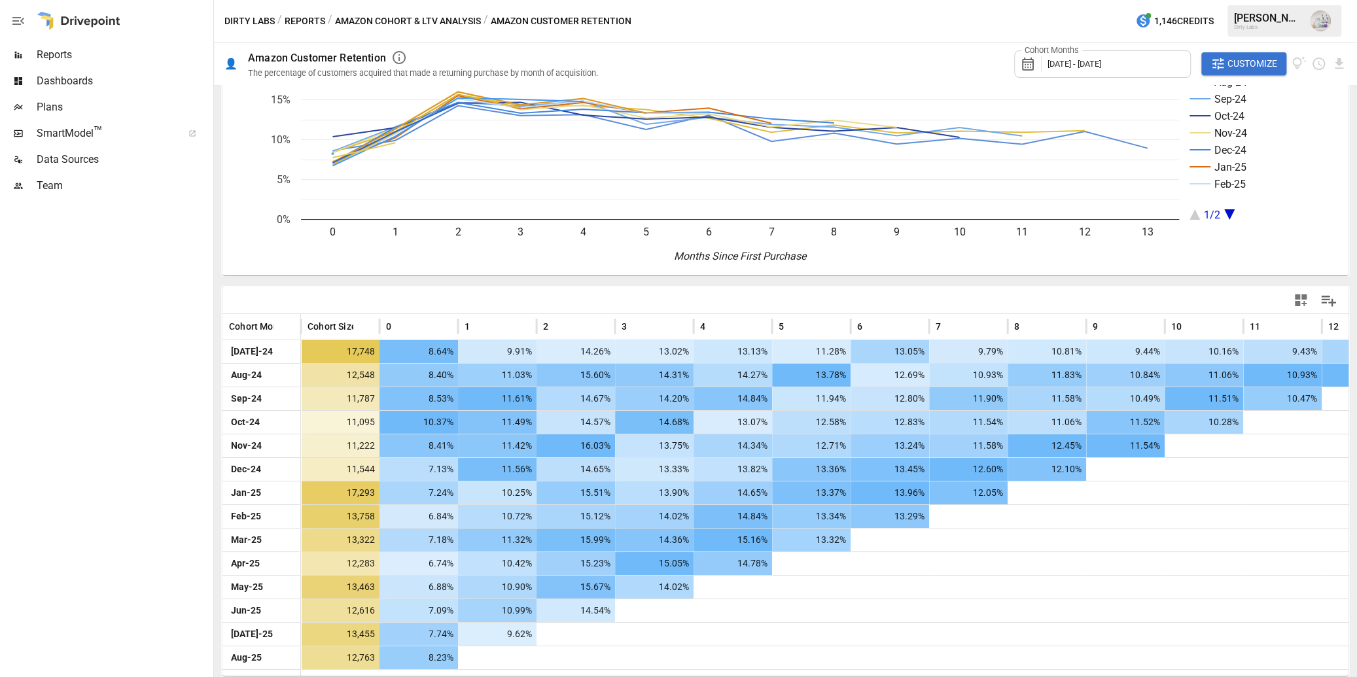
click at [937, 62] on span "Customize" at bounding box center [1252, 64] width 50 height 16
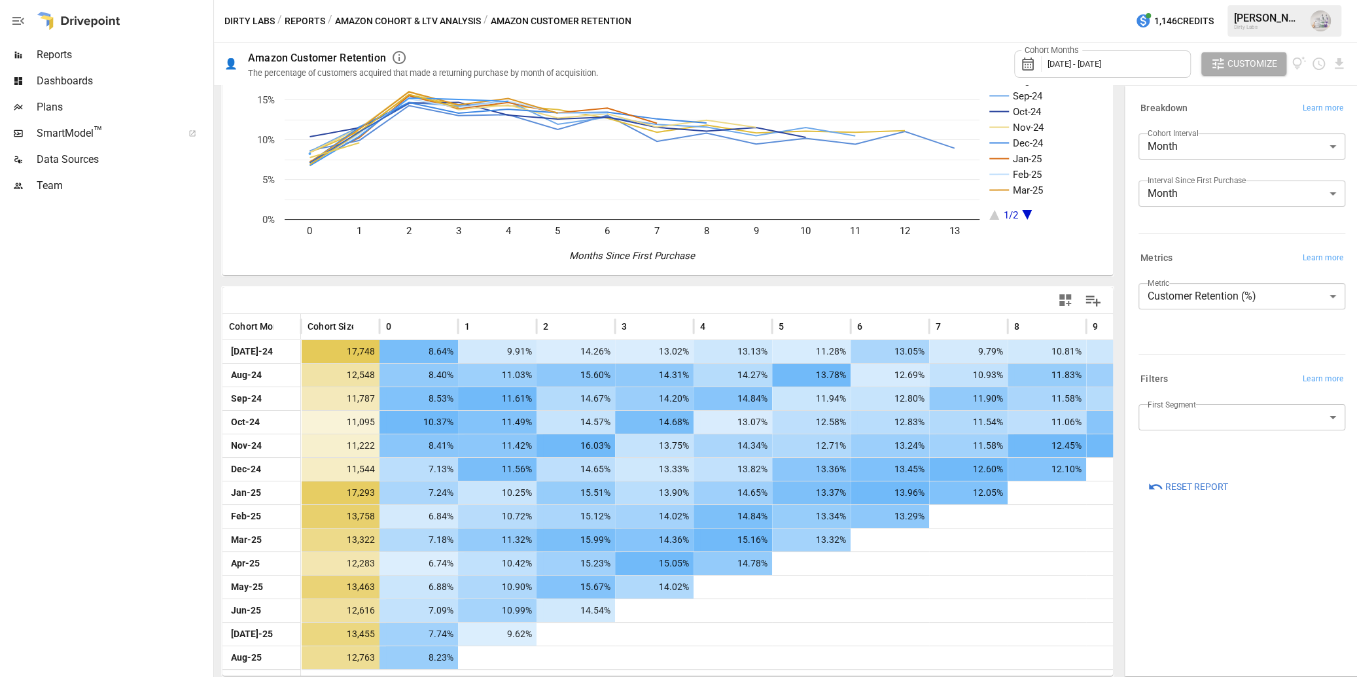
click at [937, 0] on body "Reports Dashboards Plans SmartModel ™ Data Sources Team Dirty Labs / Reports / …" at bounding box center [678, 0] width 1357 height 0
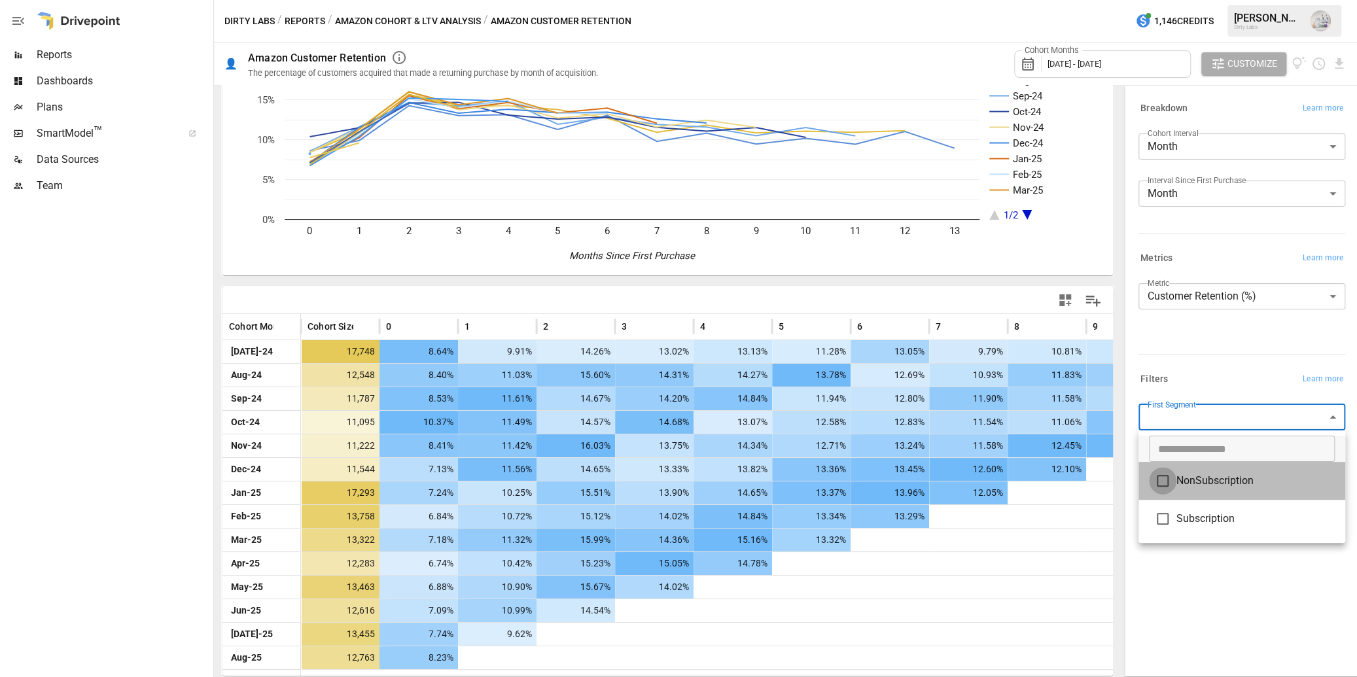
type input "**********"
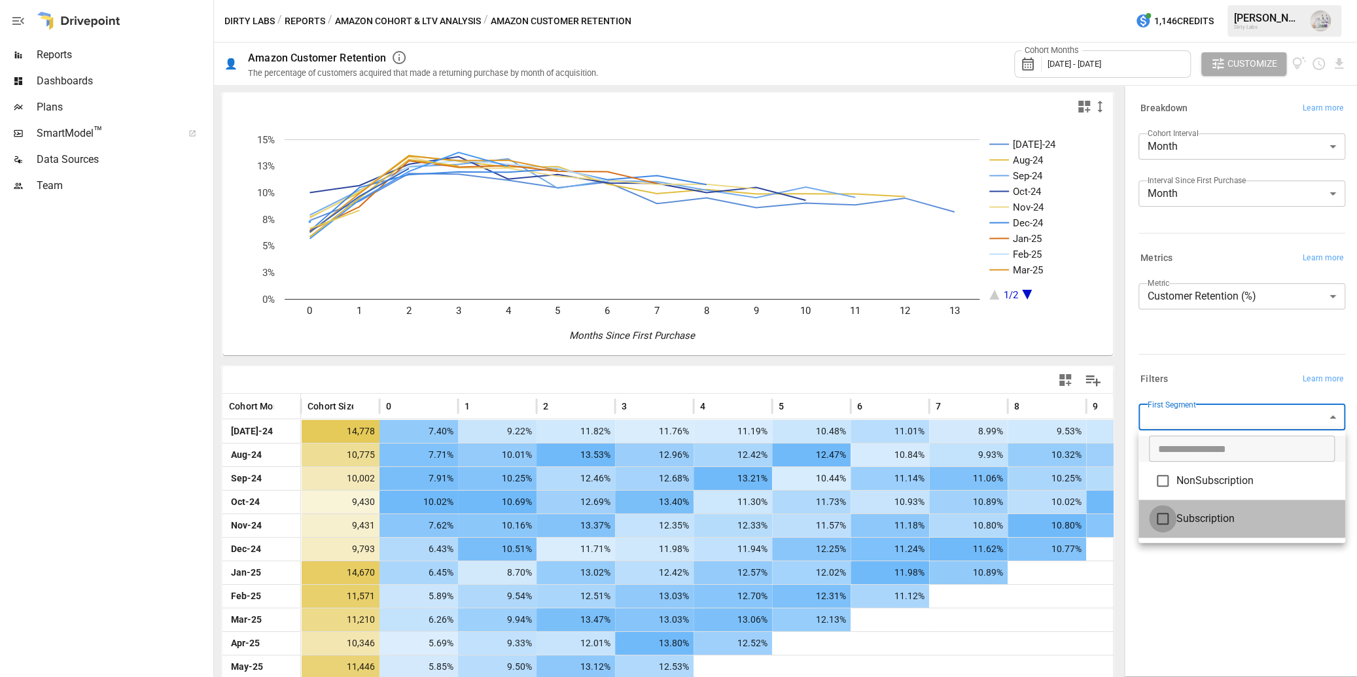
type input "**********"
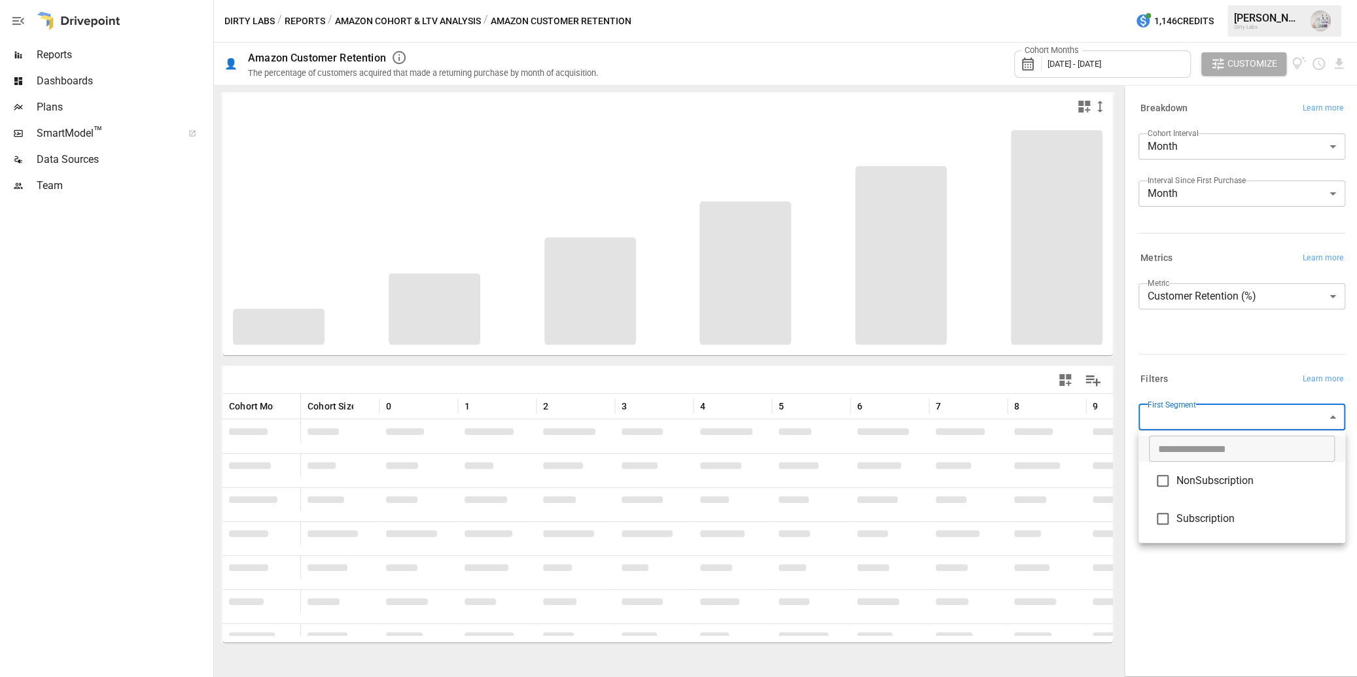
click at [937, 625] on div at bounding box center [678, 338] width 1357 height 677
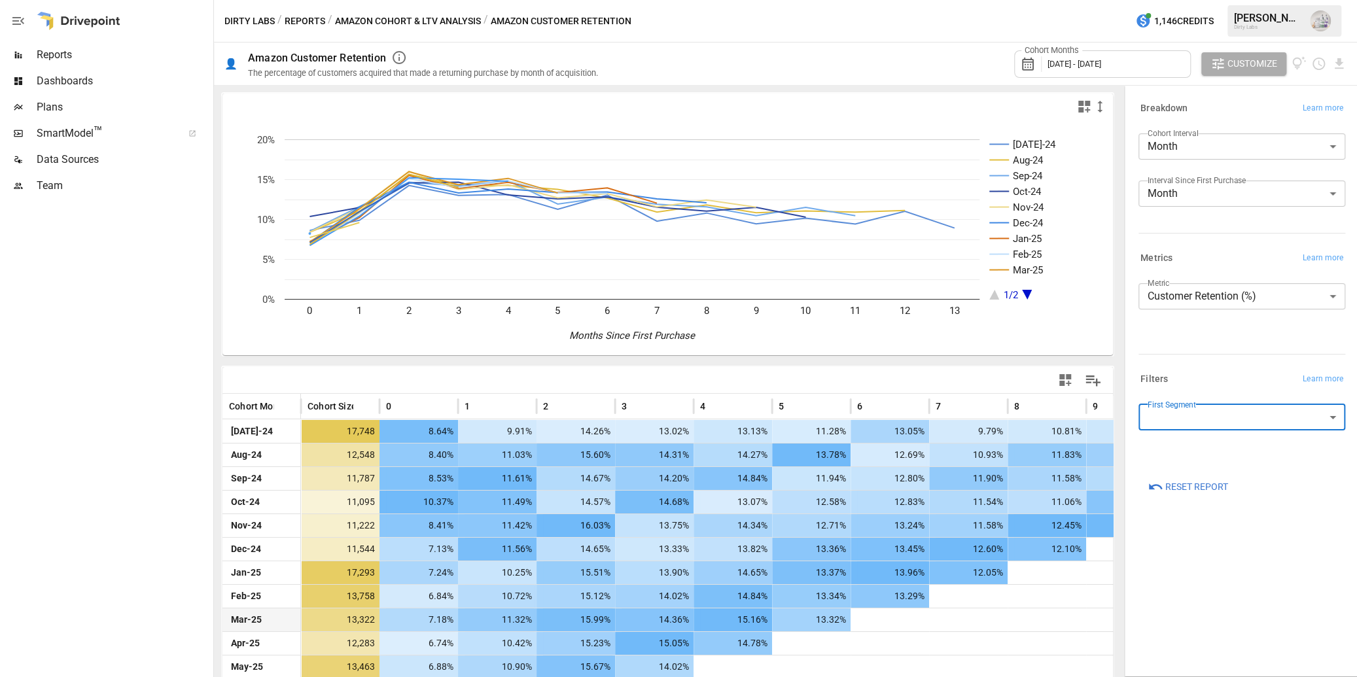
scroll to position [80, 0]
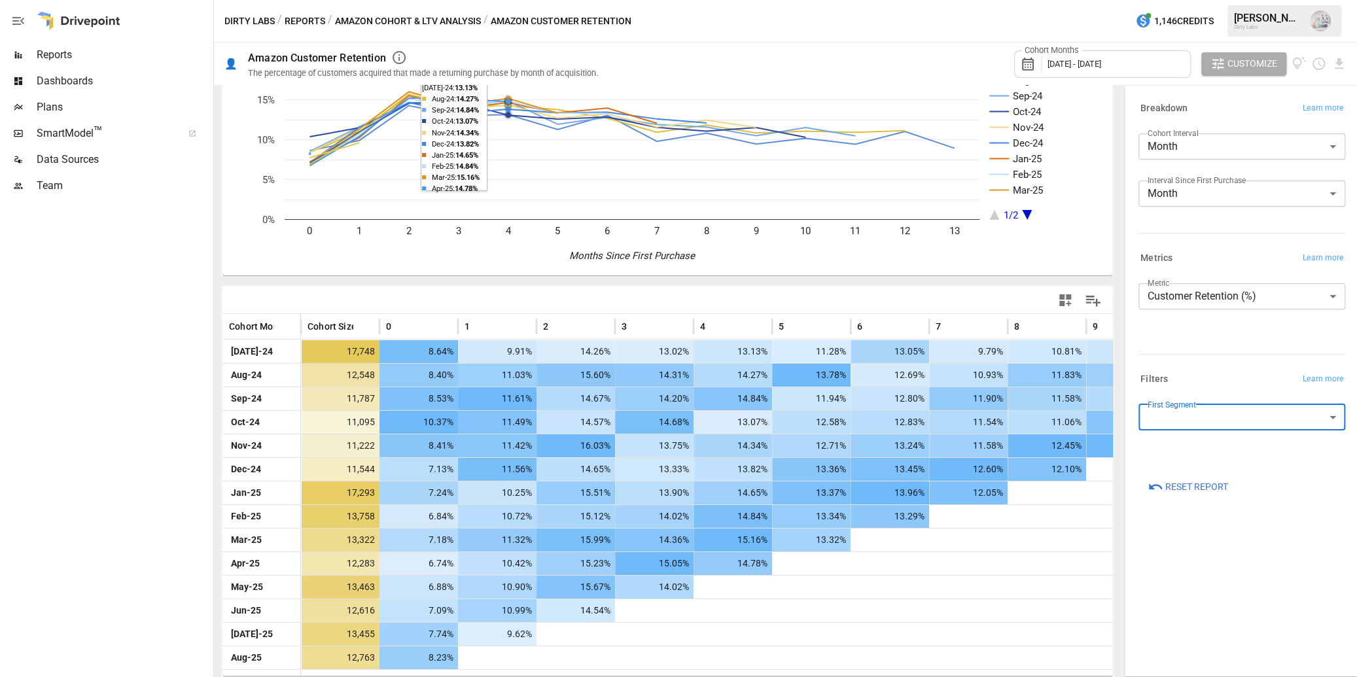
click at [358, 20] on button "Amazon Cohort & LTV Analysis" at bounding box center [408, 21] width 146 height 16
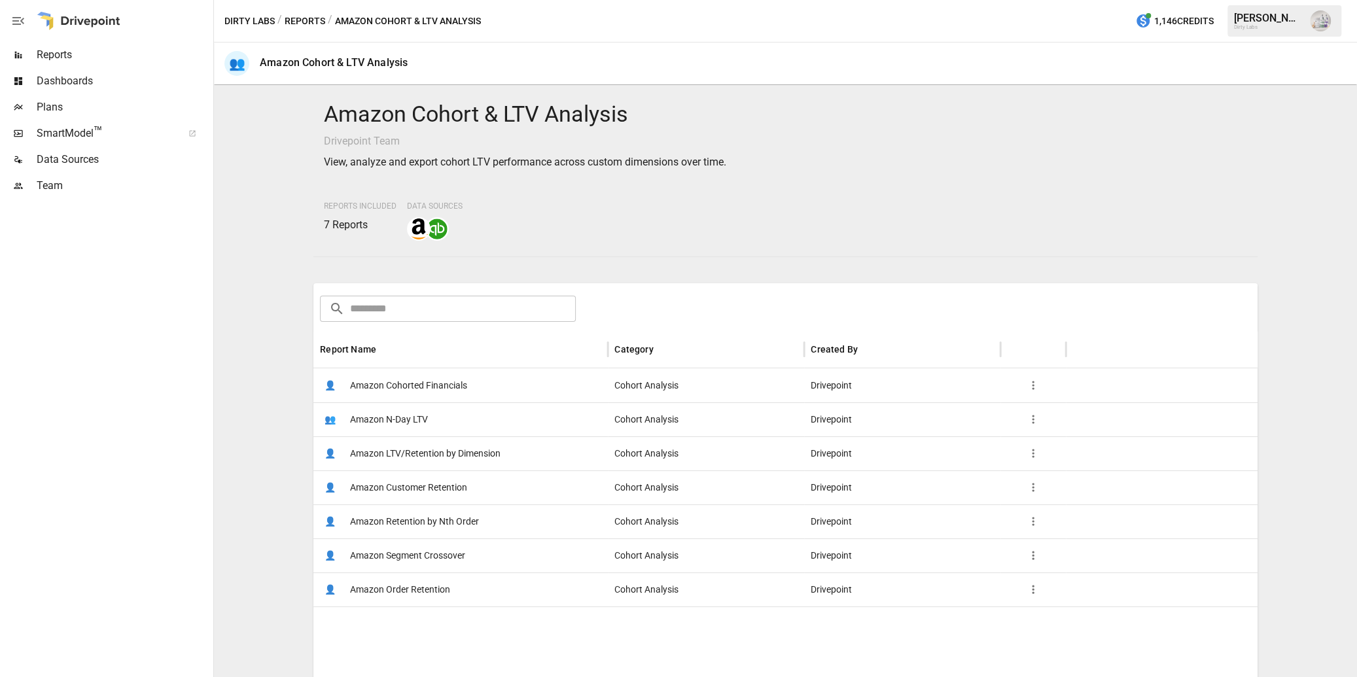
click at [430, 388] on span "Amazon Cohorted Financials" at bounding box center [408, 385] width 117 height 33
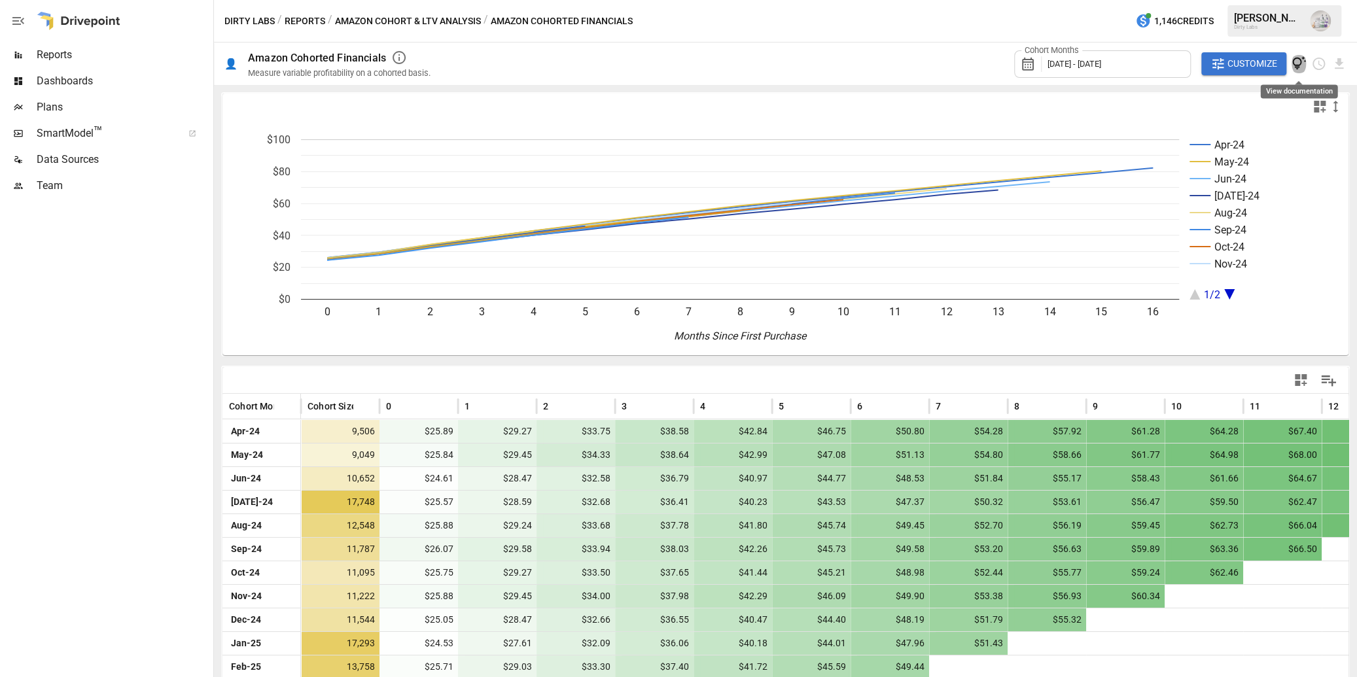
click at [937, 66] on icon "View documentation" at bounding box center [1298, 63] width 15 height 15
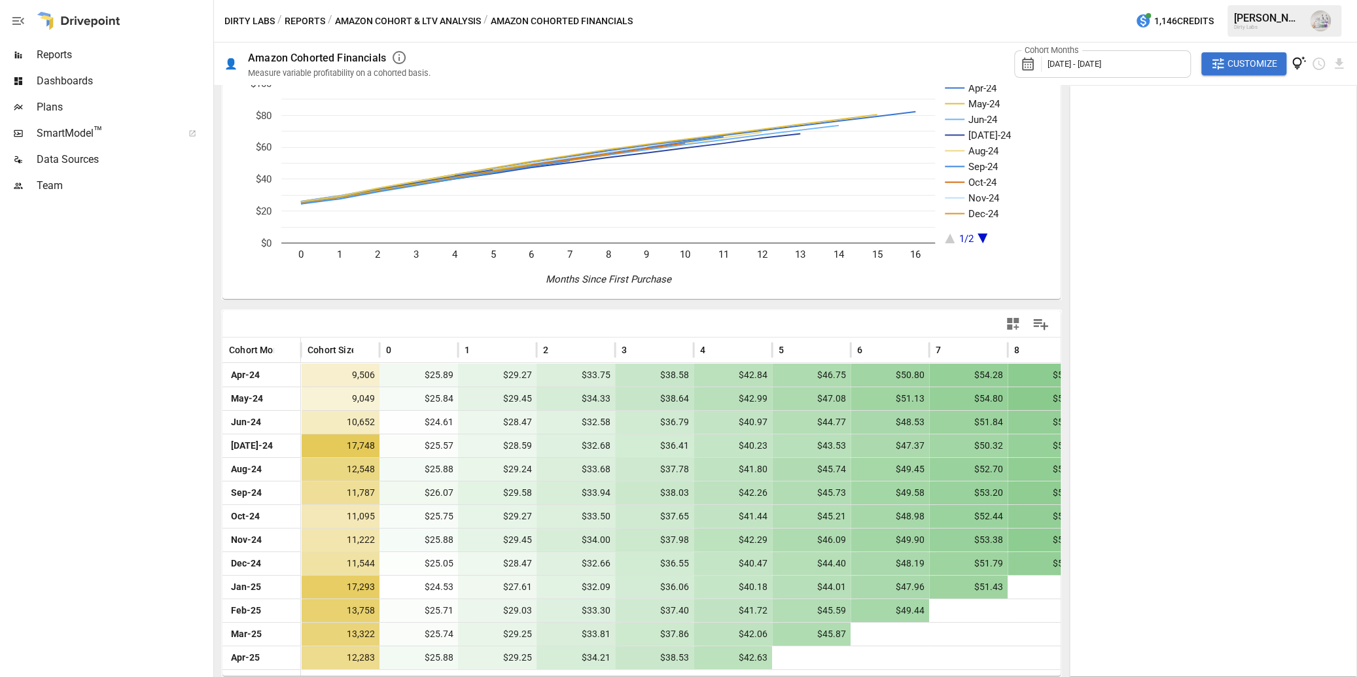
click at [937, 66] on span "Customize" at bounding box center [1252, 64] width 50 height 16
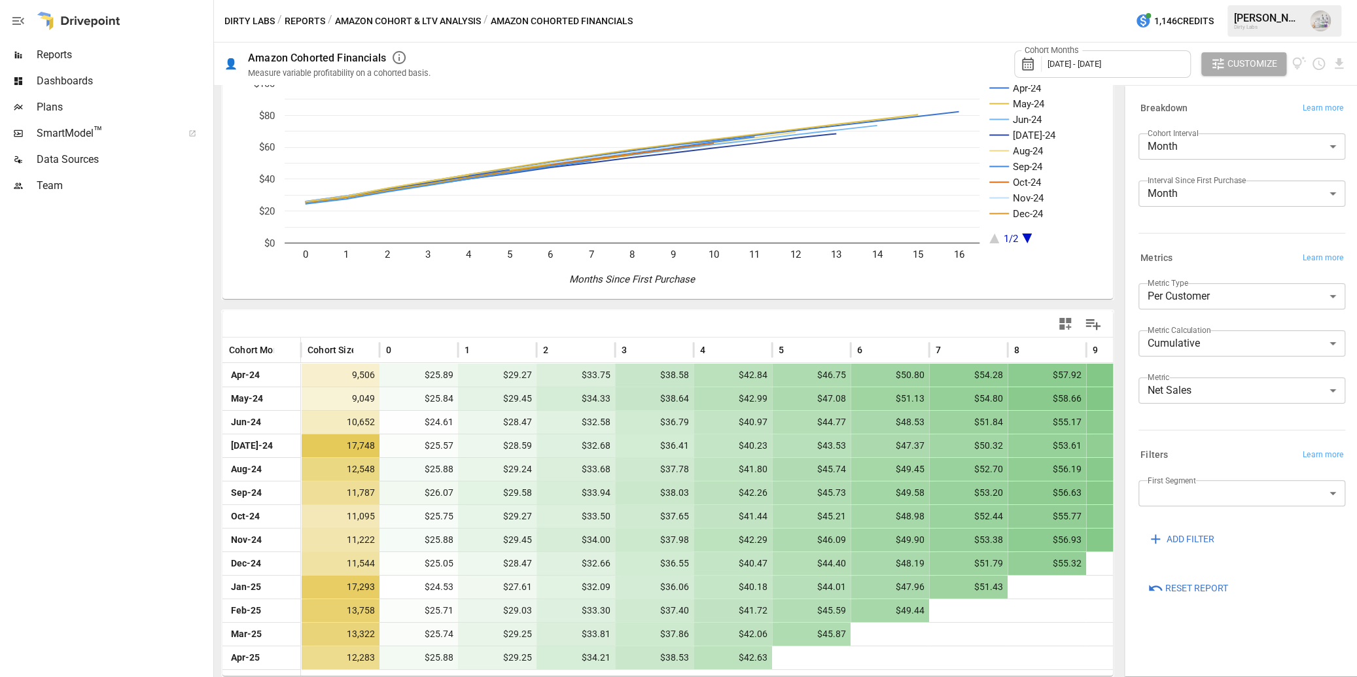
click at [937, 0] on body "Reports Dashboards Plans SmartModel ™ Data Sources Team Dirty Labs / Reports / …" at bounding box center [678, 0] width 1357 height 0
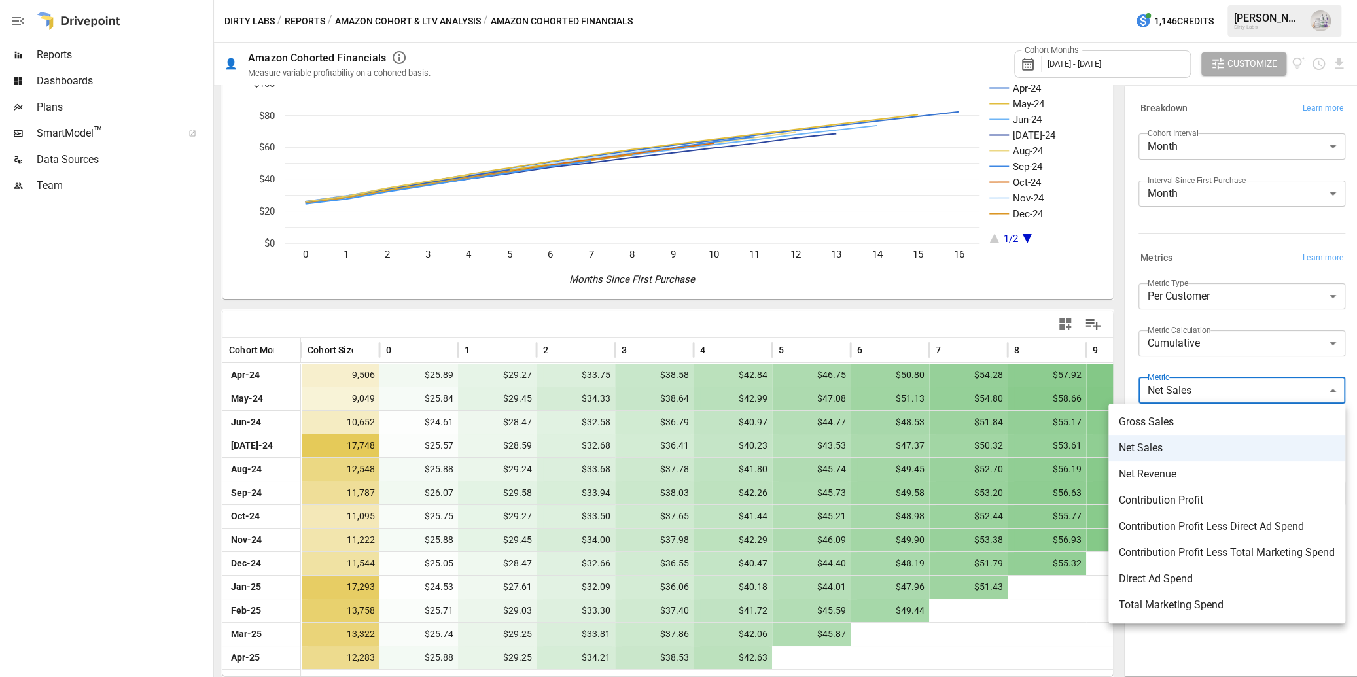
click at [937, 503] on span "Contribution Profit" at bounding box center [1227, 501] width 216 height 16
type input "**********"
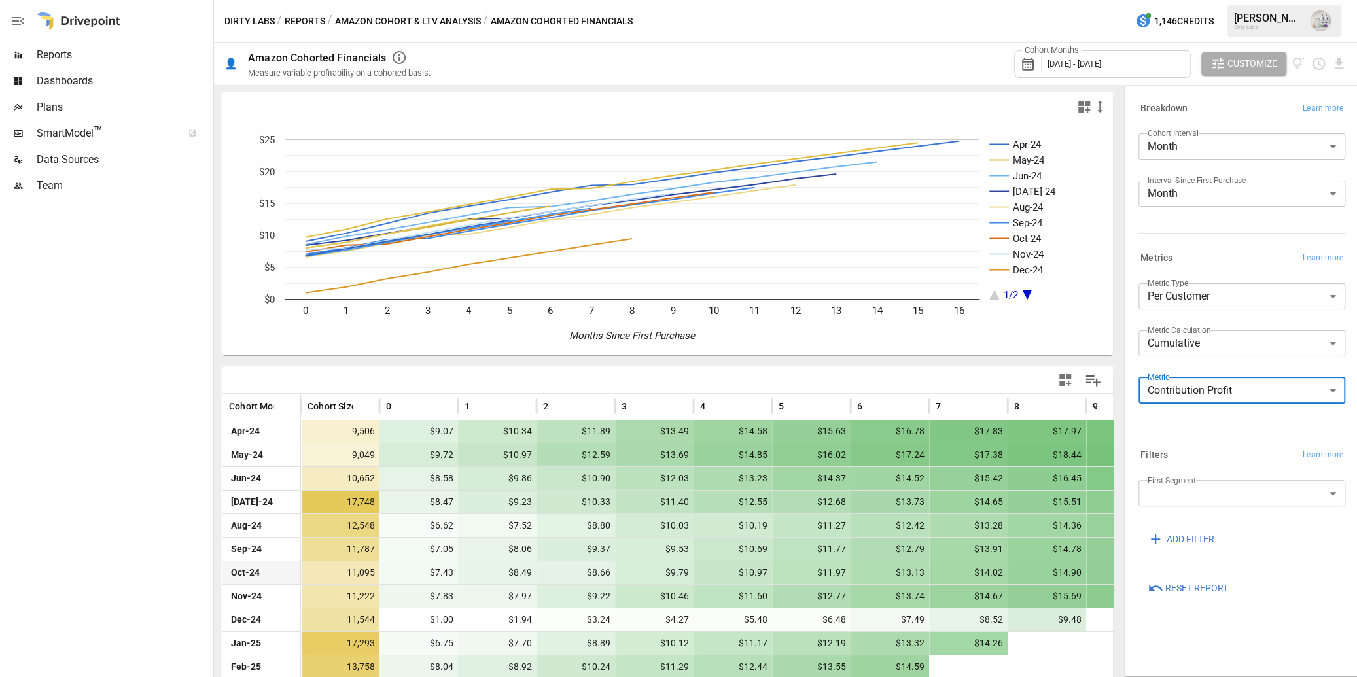
scroll to position [56, 0]
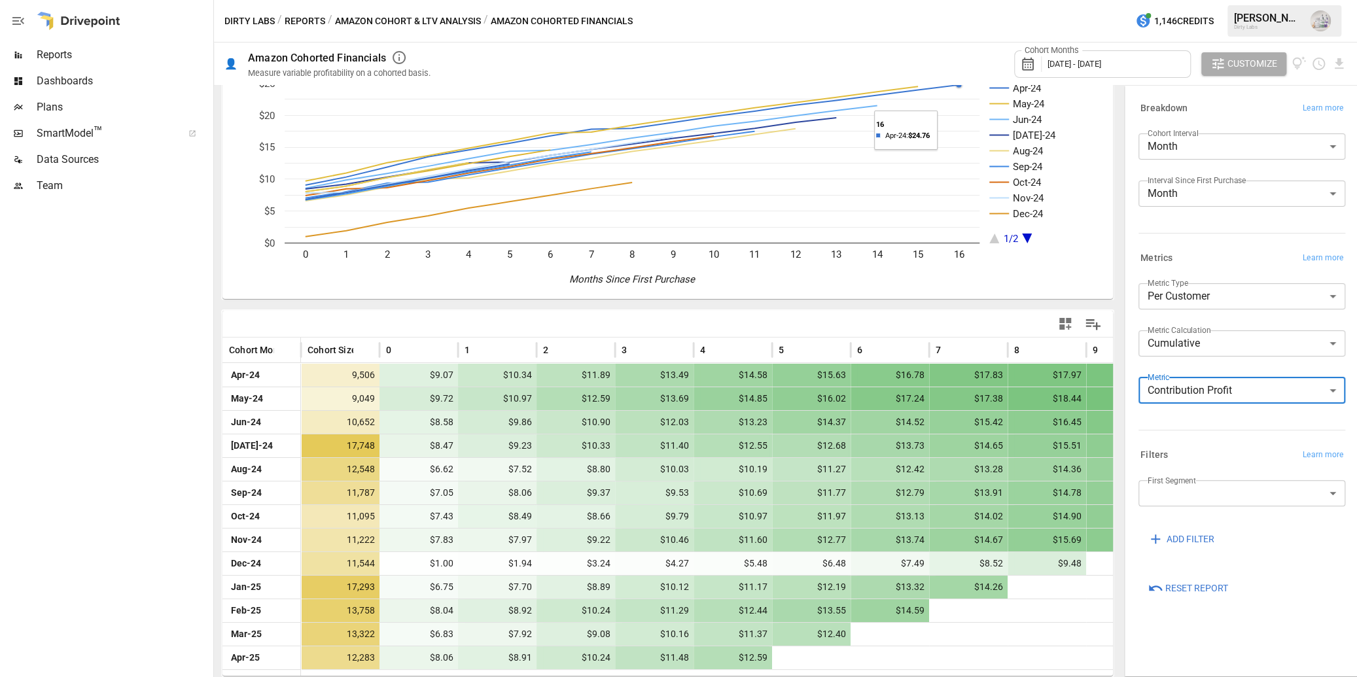
click at [440, 19] on button "Amazon Cohort & LTV Analysis" at bounding box center [408, 21] width 146 height 16
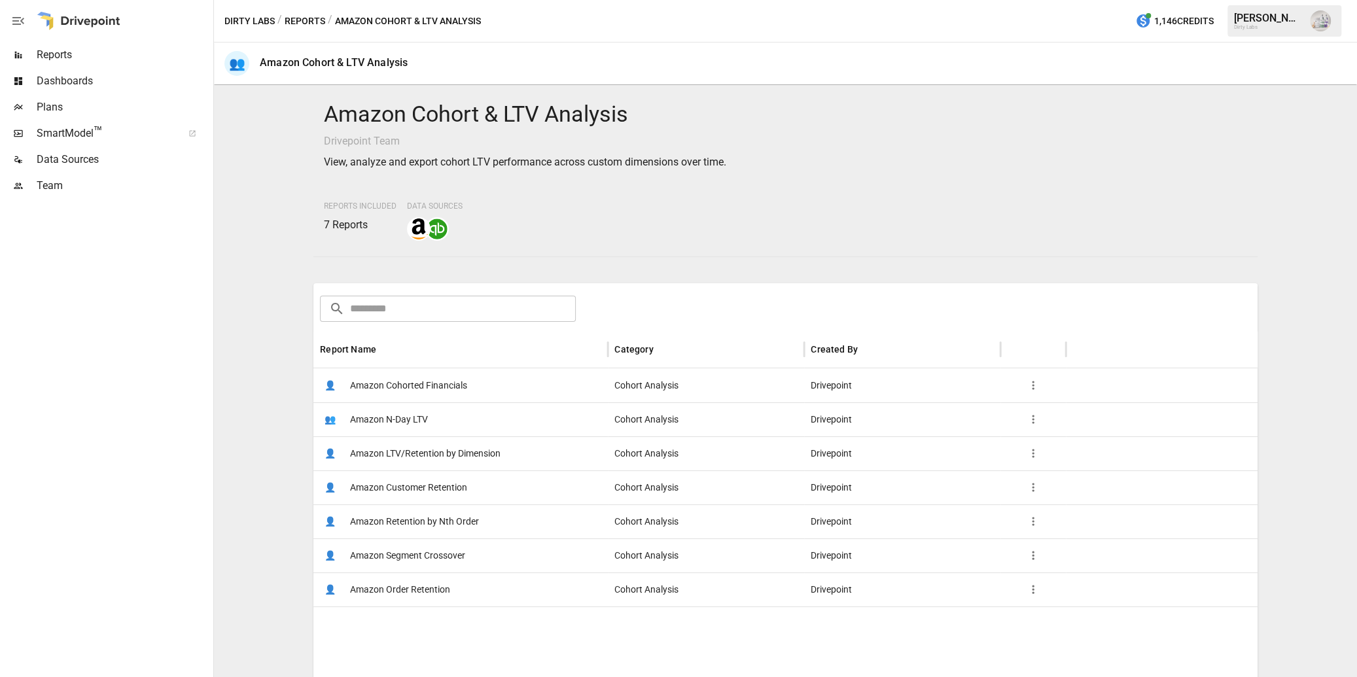
click at [390, 485] on span "Amazon Customer Retention" at bounding box center [408, 487] width 117 height 33
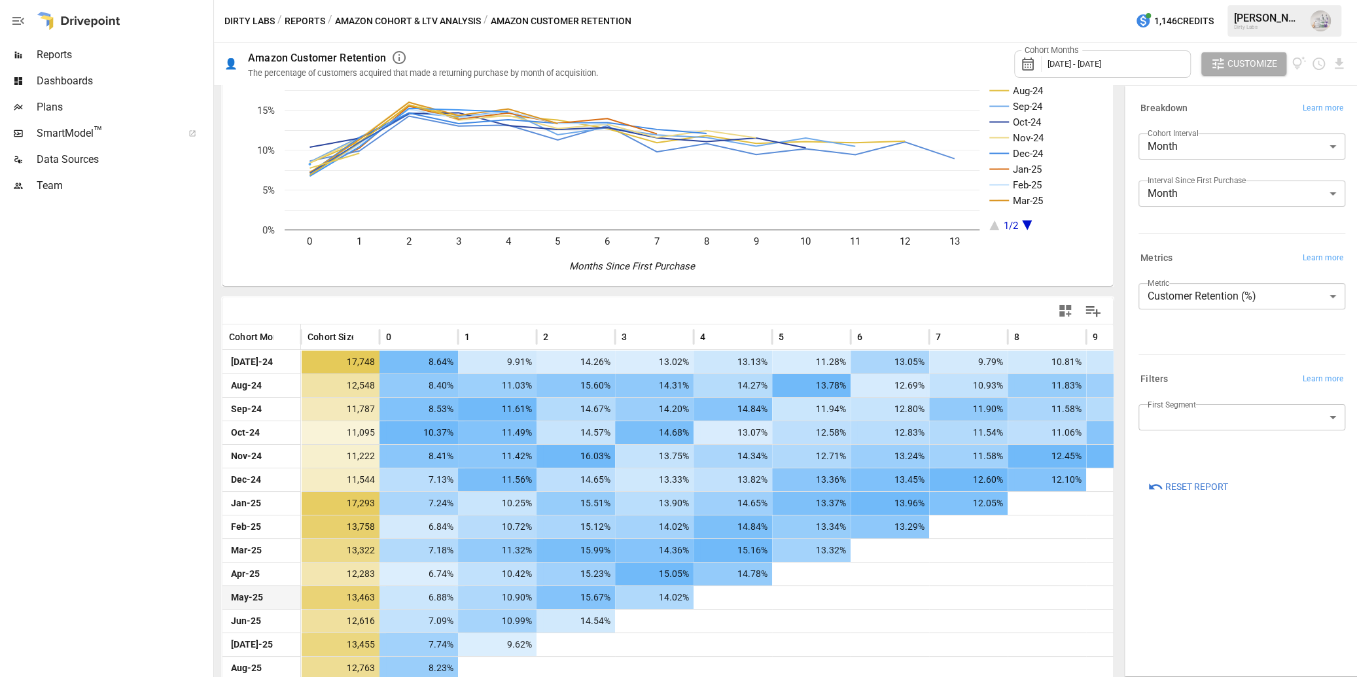
scroll to position [80, 0]
